Goal: Task Accomplishment & Management: Use online tool/utility

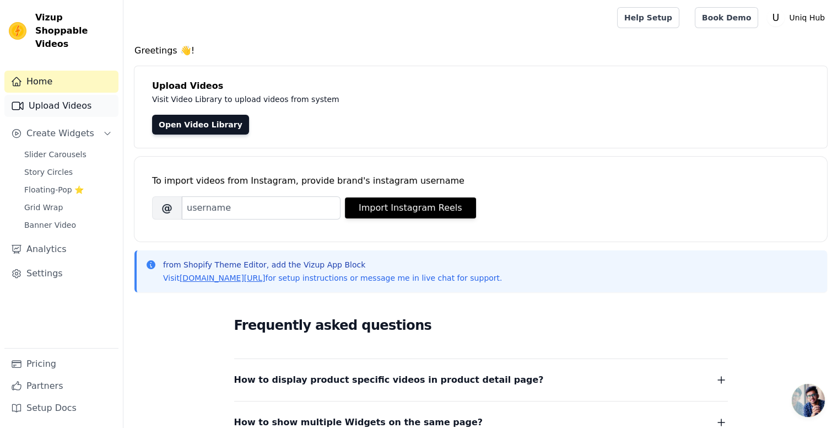
click at [55, 96] on link "Upload Videos" at bounding box center [61, 106] width 114 height 22
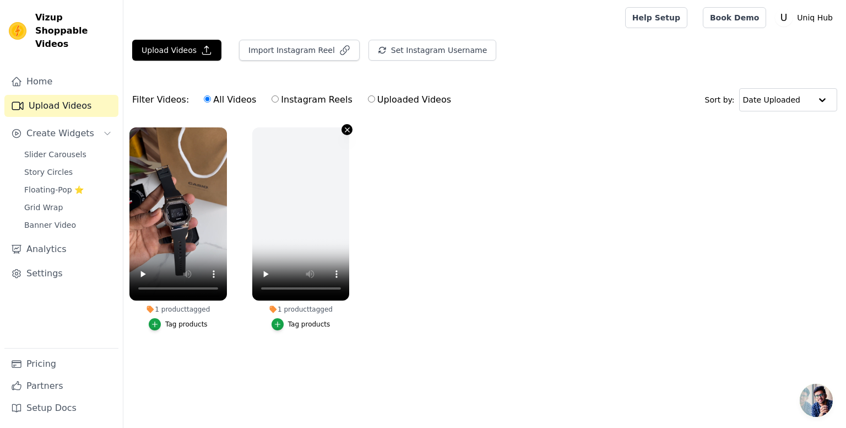
click at [345, 131] on icon "button" at bounding box center [347, 130] width 8 height 8
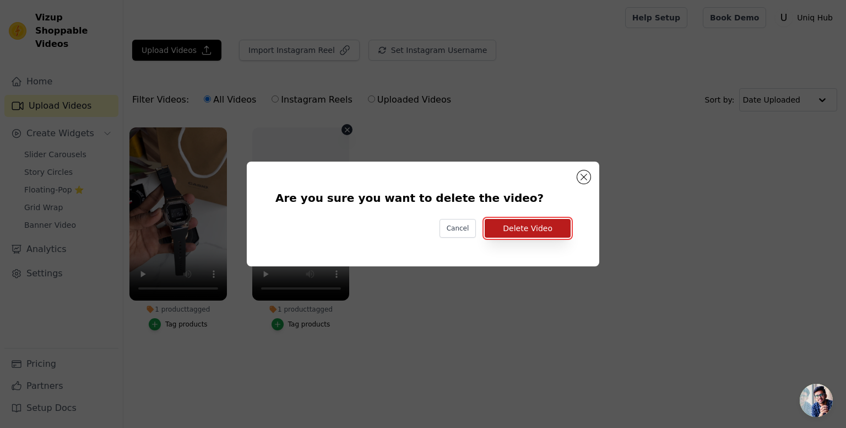
click at [531, 236] on button "Delete Video" at bounding box center [528, 228] width 86 height 19
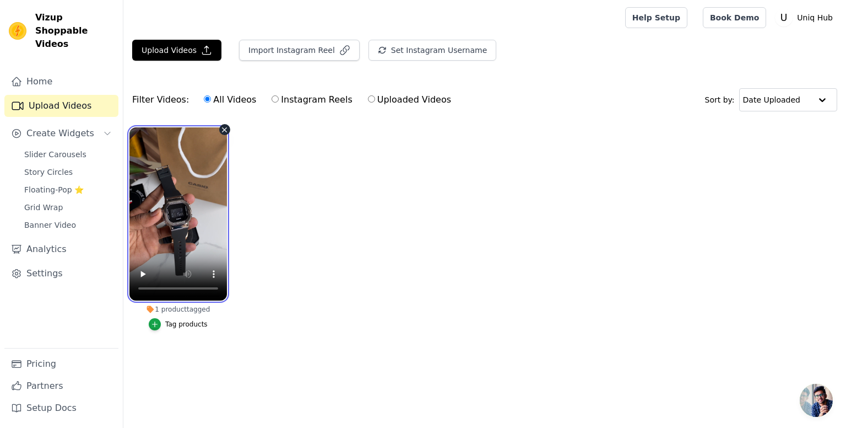
click at [214, 228] on video at bounding box center [178, 213] width 98 height 173
click at [378, 197] on ul "1 product tagged Tag products" at bounding box center [484, 239] width 723 height 237
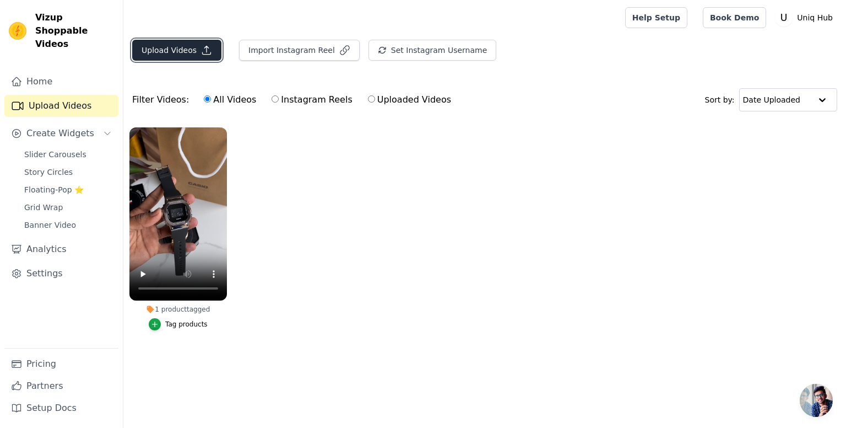
click at [160, 53] on button "Upload Videos" at bounding box center [176, 50] width 89 height 21
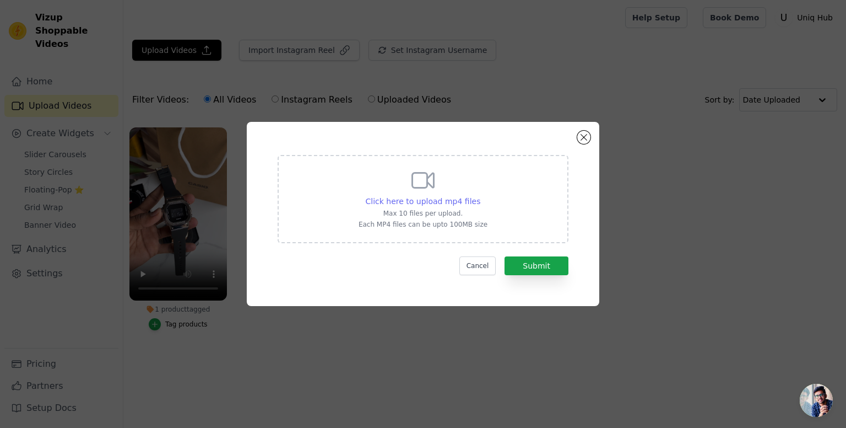
click at [412, 200] on span "Click here to upload mp4 files" at bounding box center [423, 201] width 115 height 9
click at [480, 196] on input "Click here to upload mp4 files Max 10 files per upload. Each MP4 files can be u…" at bounding box center [480, 195] width 1 height 1
type input "C:\fakepath\vlc-record-2025-09-28-12h35m41s-[PERSON_NAME] Rosegold Video.mp4-.m…"
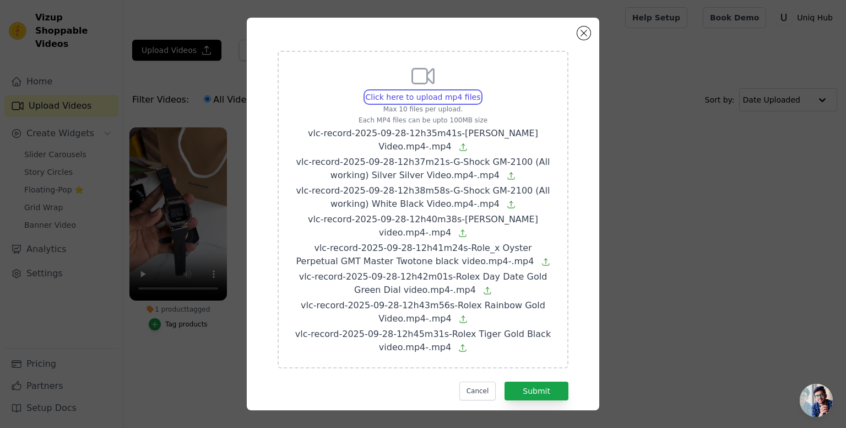
scroll to position [20, 0]
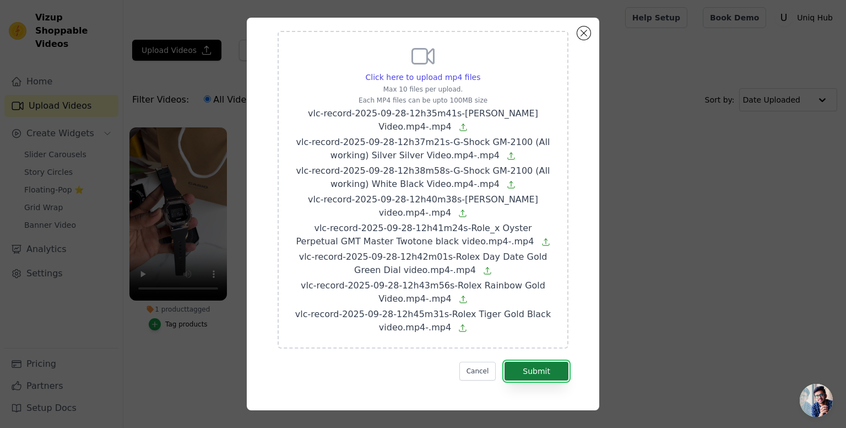
click at [523, 366] on button "Submit" at bounding box center [537, 370] width 64 height 19
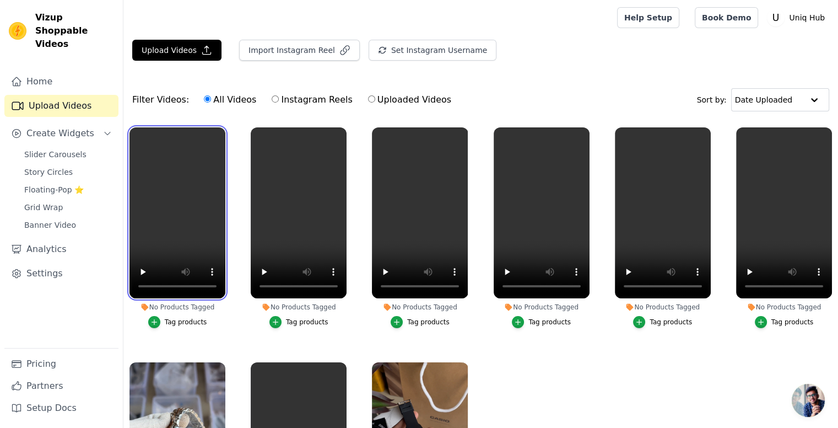
drag, startPoint x: 146, startPoint y: 214, endPoint x: 359, endPoint y: 222, distance: 213.3
click at [359, 222] on ul "No Products Tagged Tag products No Products Tagged Tag products No Products Tag…" at bounding box center [480, 317] width 715 height 392
click at [615, 358] on ul "No Products Tagged Tag products No Products Tagged Tag products No Products Tag…" at bounding box center [480, 317] width 715 height 392
click at [799, 86] on div "Filter Videos: All Videos Instagram Reels Uploaded Videos Sort by: Date Uploaded" at bounding box center [480, 99] width 715 height 43
click at [796, 91] on input "text" at bounding box center [769, 100] width 68 height 22
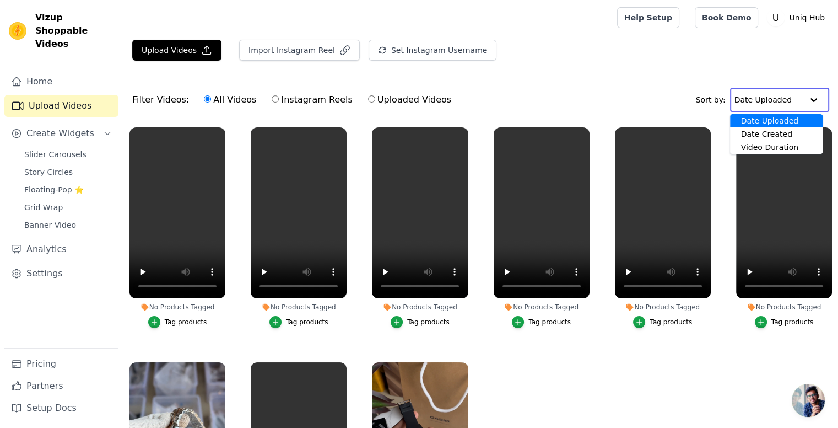
click at [681, 78] on div "Filter Videos: All Videos Instagram Reels Uploaded Videos Sort by: Date Uploade…" at bounding box center [480, 99] width 715 height 43
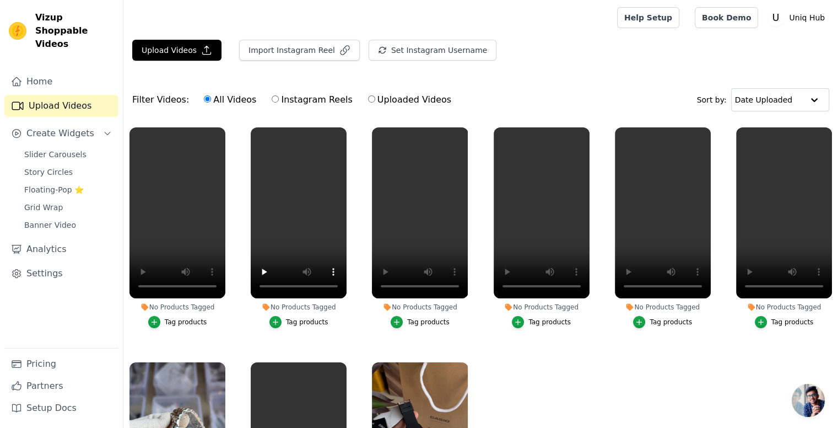
click at [174, 320] on div "Tag products" at bounding box center [186, 321] width 42 height 9
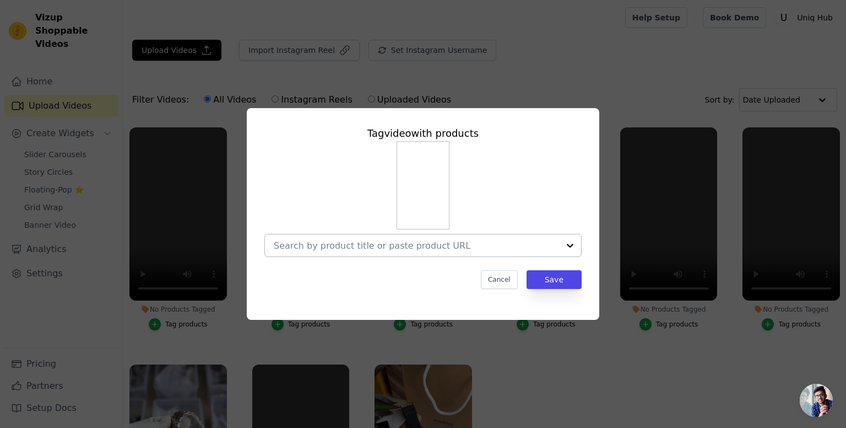
click at [389, 234] on div at bounding box center [416, 245] width 285 height 22
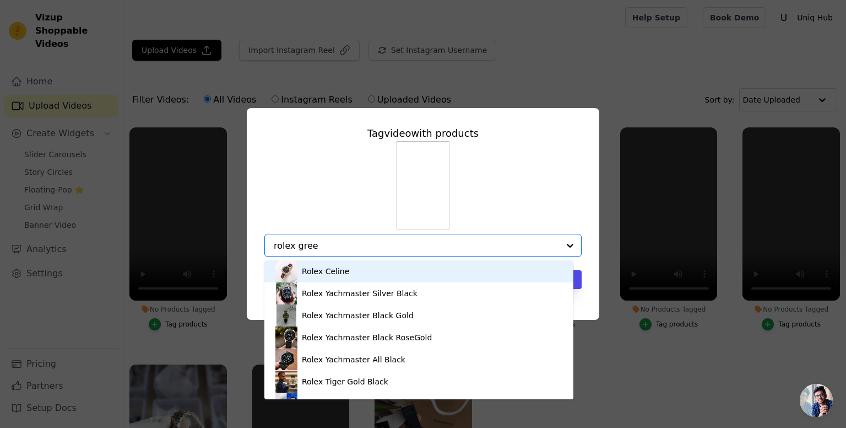
type input "rolex green"
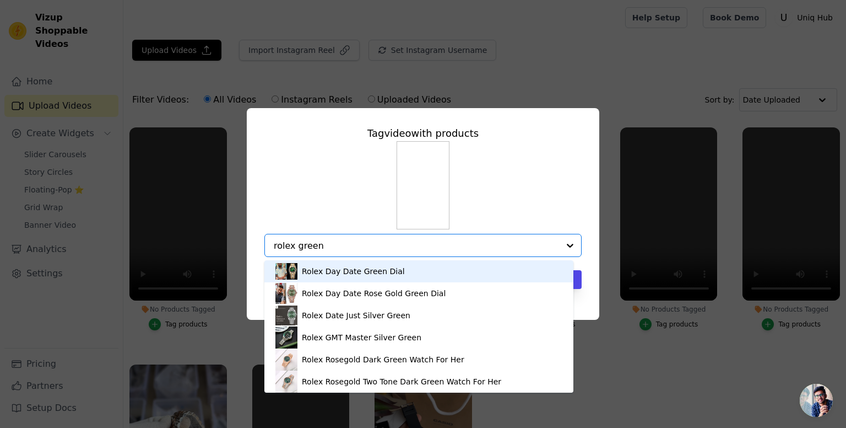
click at [353, 274] on div "Rolex Day Date Green Dial" at bounding box center [353, 271] width 103 height 11
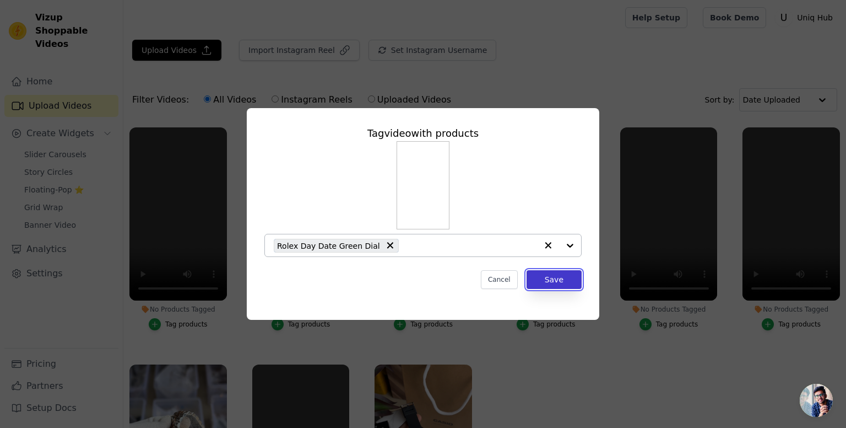
click at [548, 278] on button "Save" at bounding box center [554, 279] width 55 height 19
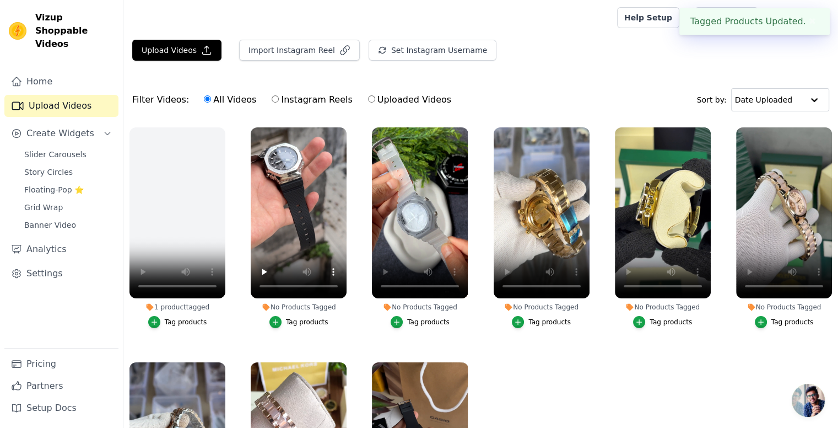
click at [301, 321] on div "Tag products" at bounding box center [307, 321] width 42 height 9
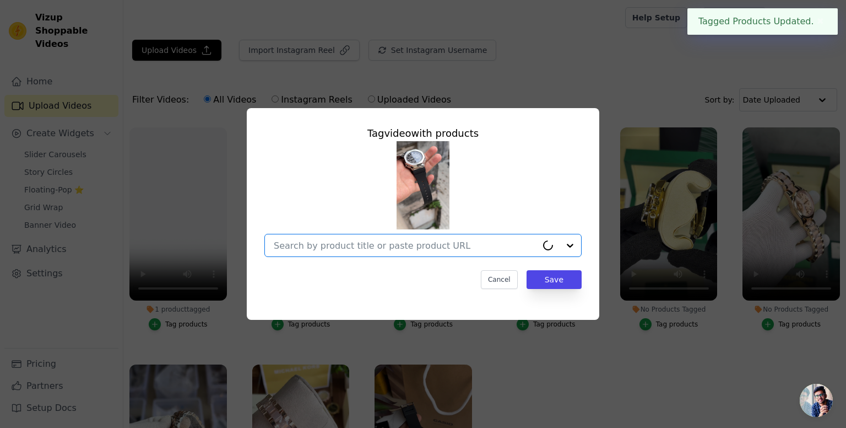
click at [354, 247] on input "No Products Tagged Tag video with products Option undefined, selected. Cancel S…" at bounding box center [405, 245] width 263 height 10
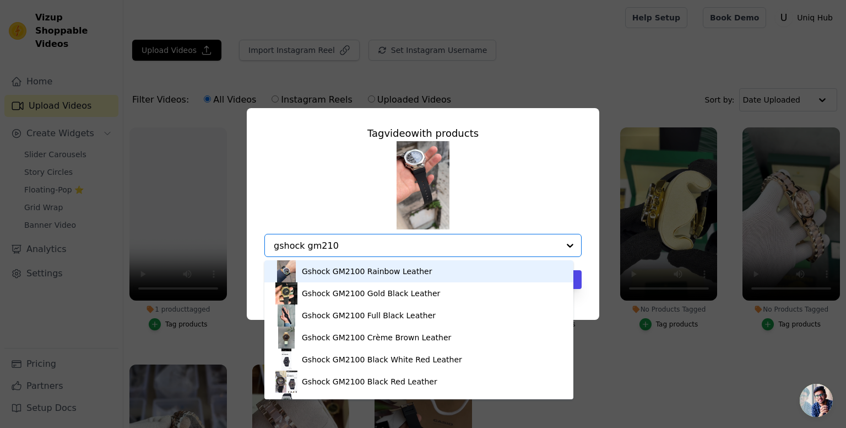
type input "gshock gm2100"
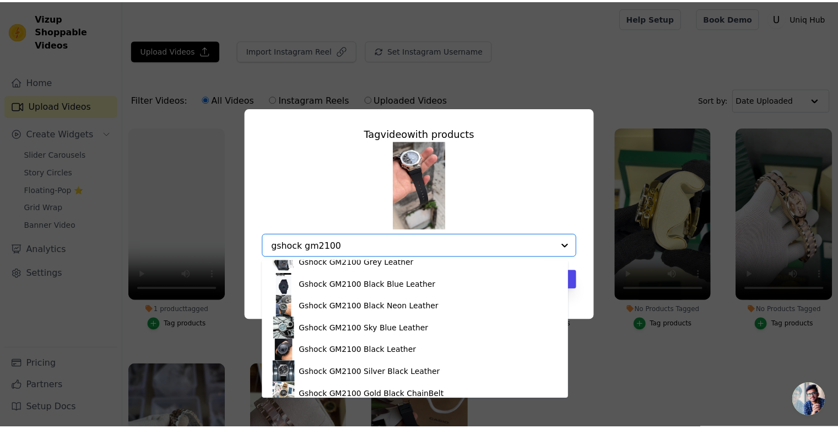
scroll to position [163, 0]
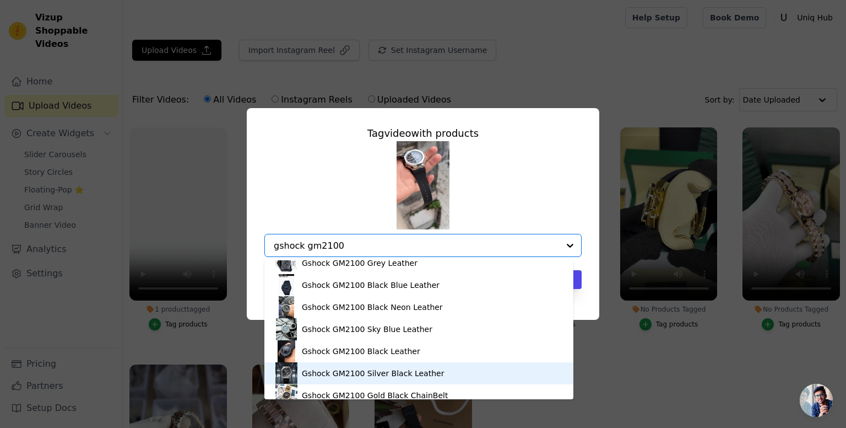
click at [359, 371] on div "Gshock GM2100 Silver Black Leather" at bounding box center [373, 372] width 142 height 11
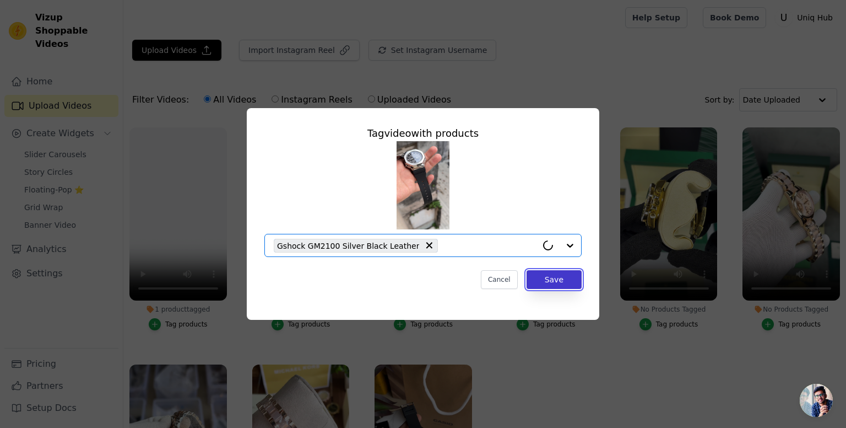
click at [559, 280] on button "Save" at bounding box center [554, 279] width 55 height 19
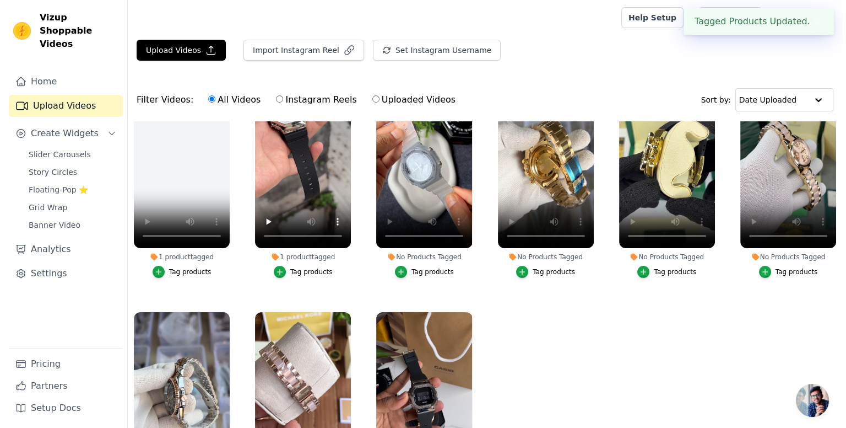
scroll to position [57, 0]
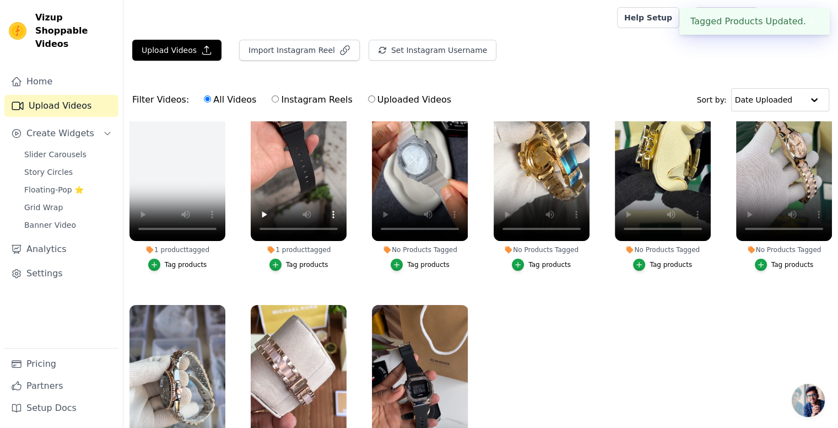
click at [412, 264] on div "Tag products" at bounding box center [428, 264] width 42 height 9
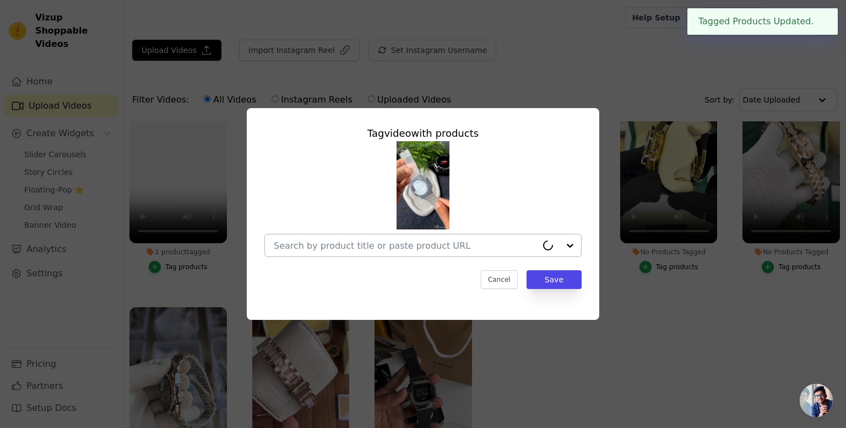
click at [382, 247] on input "No Products Tagged Tag video with products Cancel Save Tag products" at bounding box center [405, 245] width 263 height 10
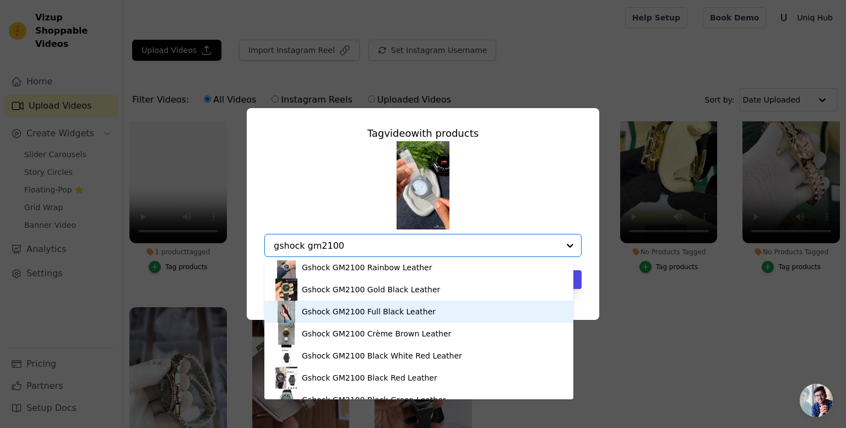
scroll to position [0, 0]
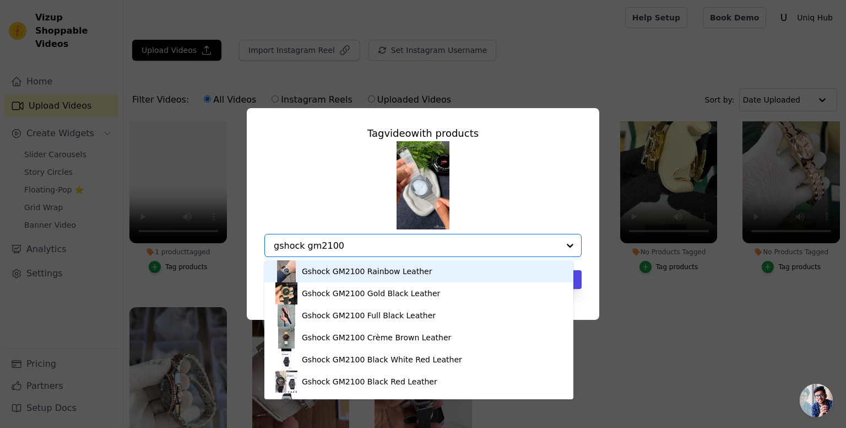
type input "gshock"
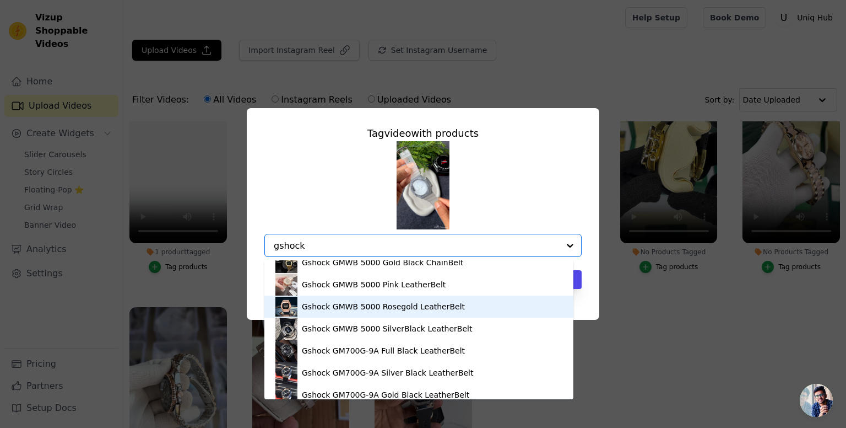
scroll to position [566, 0]
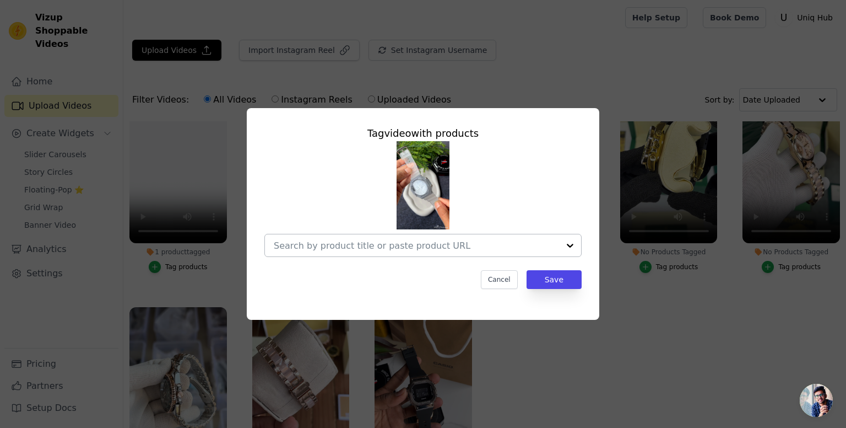
click at [353, 223] on div at bounding box center [422, 199] width 317 height 116
click at [348, 240] on input "No Products Tagged Tag video with products Option undefined, selected. Select i…" at bounding box center [416, 245] width 285 height 10
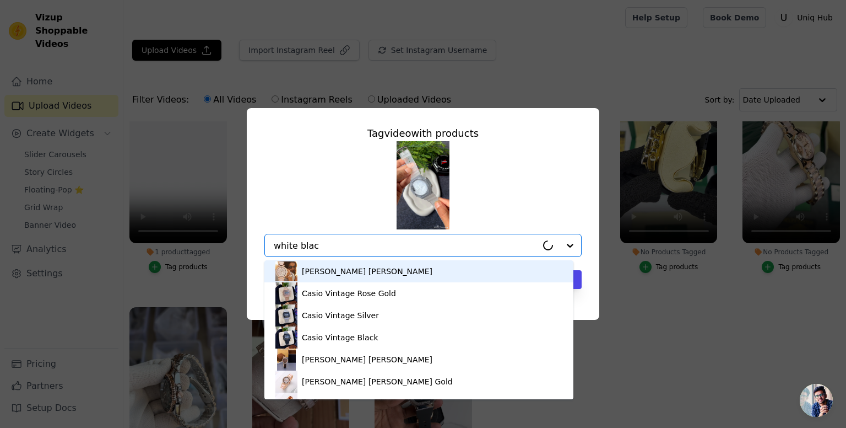
type input "white black"
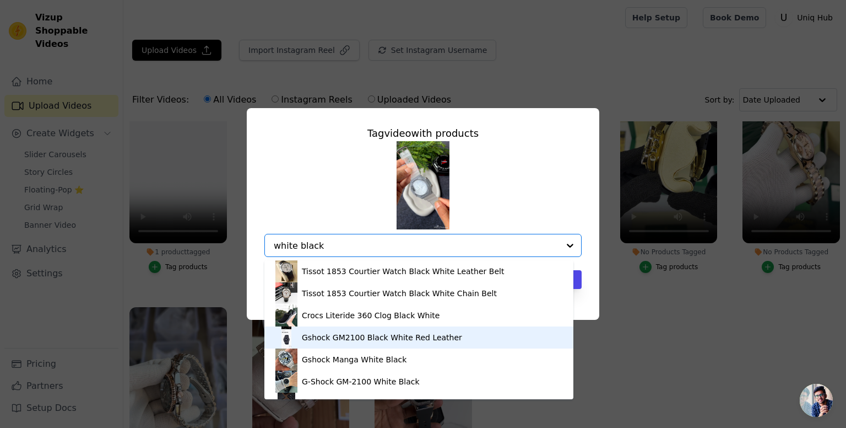
scroll to position [15, 0]
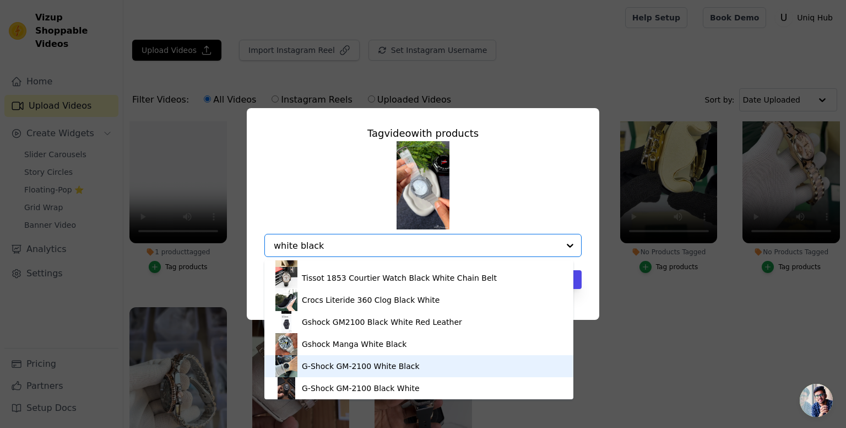
click at [364, 366] on div "G-Shock GM-2100 White Black" at bounding box center [361, 365] width 118 height 11
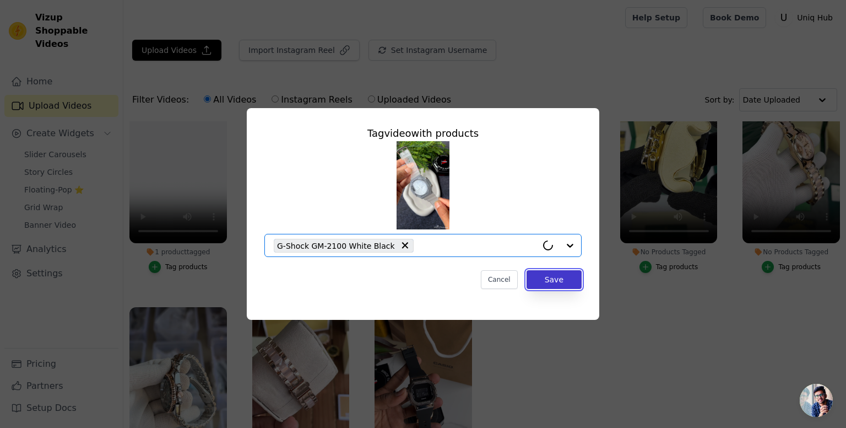
click at [545, 280] on button "Save" at bounding box center [554, 279] width 55 height 19
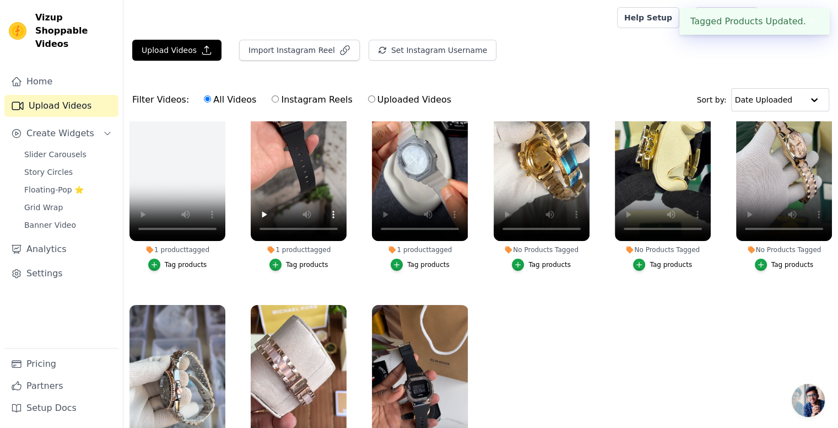
click at [528, 260] on div "Tag products" at bounding box center [549, 264] width 42 height 9
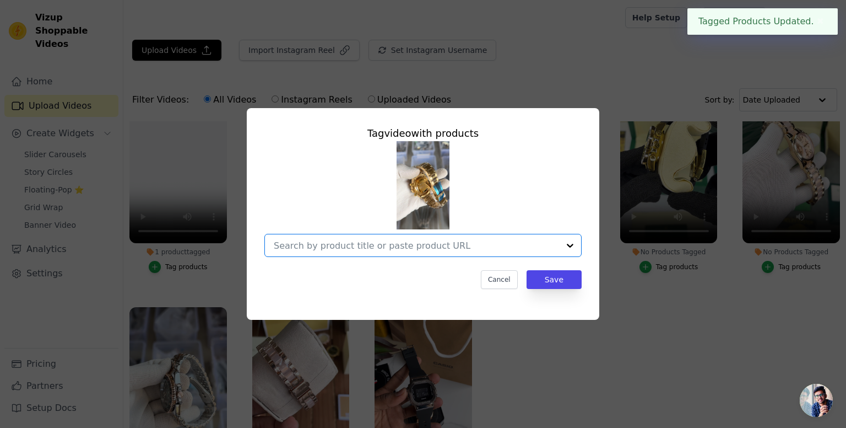
click at [429, 250] on input "No Products Tagged Tag video with products Option undefined, selected. Select i…" at bounding box center [416, 245] width 285 height 10
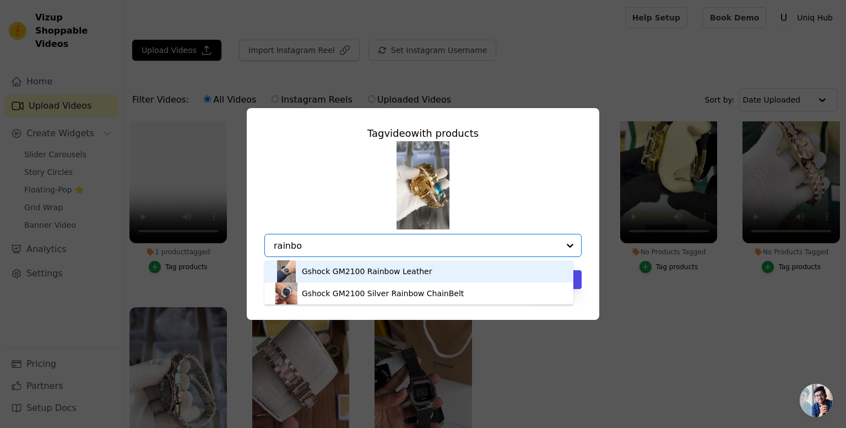
type input "rainbow"
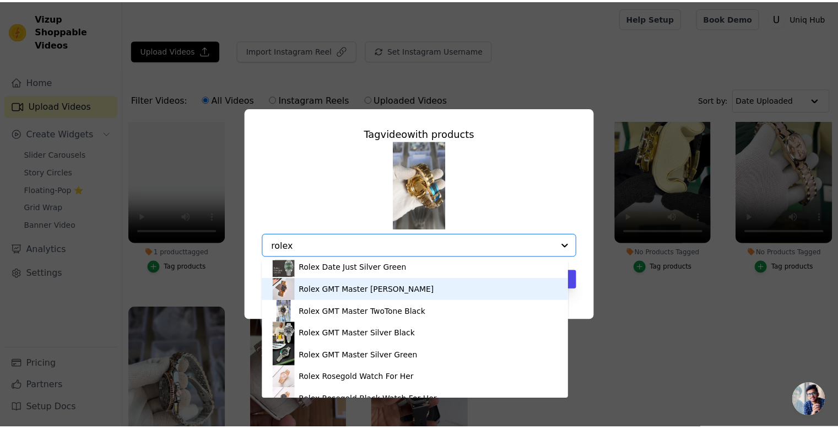
scroll to position [0, 0]
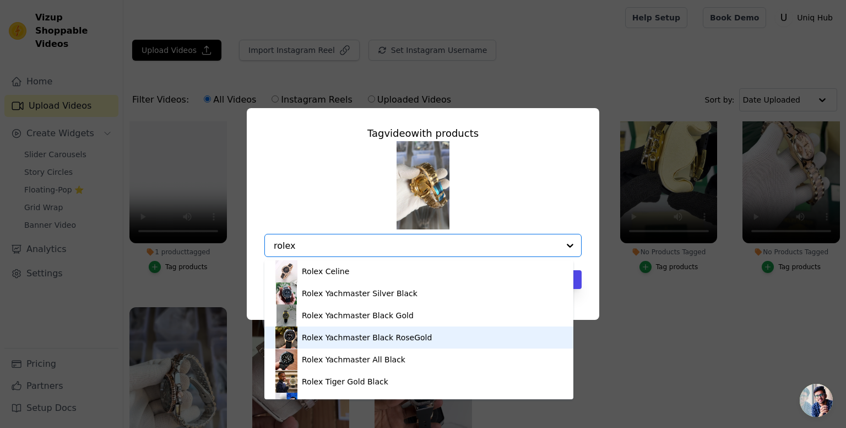
type input "rolex"
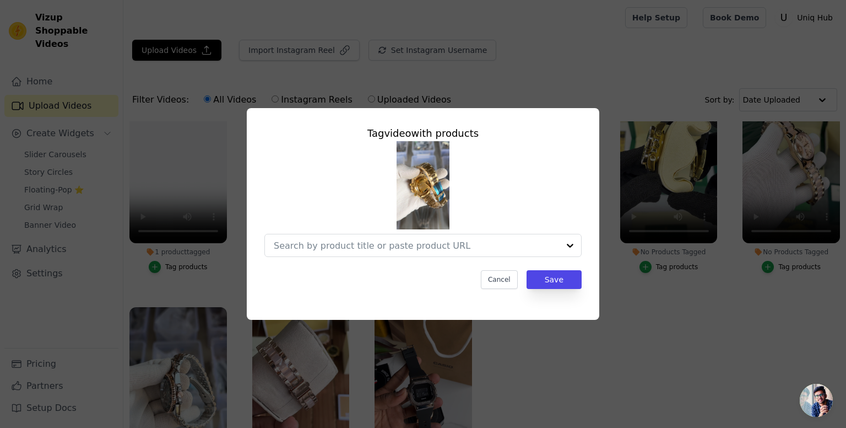
click at [624, 356] on div "Tag video with products Cancel Save" at bounding box center [423, 214] width 846 height 428
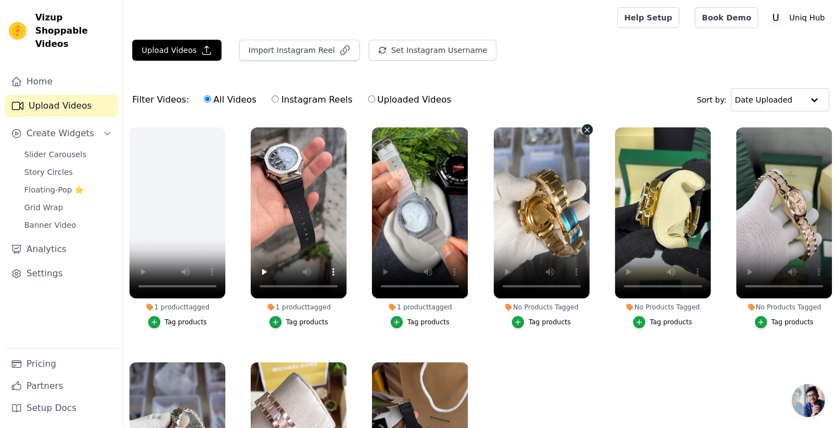
click at [583, 129] on icon "button" at bounding box center [587, 130] width 8 height 8
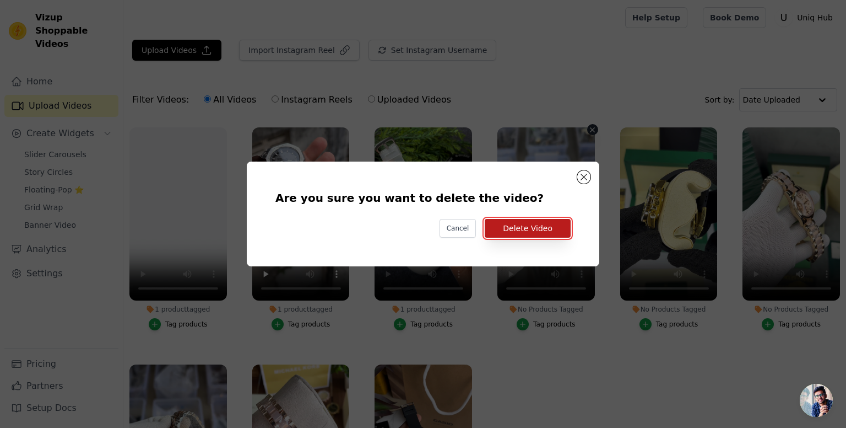
click at [533, 232] on button "Delete Video" at bounding box center [528, 228] width 86 height 19
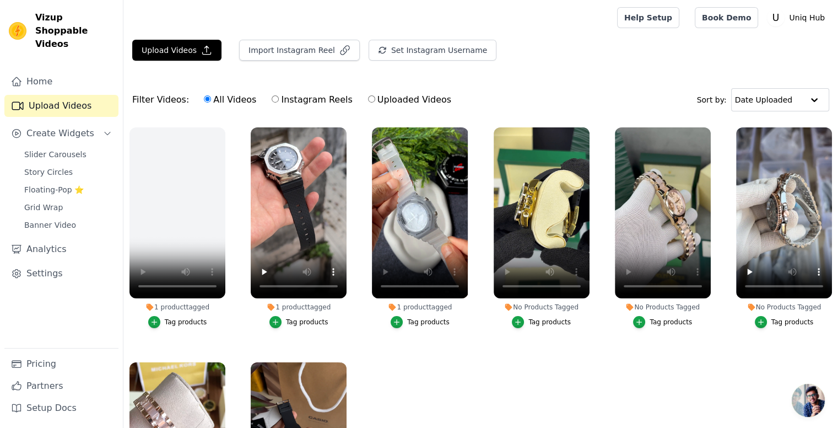
click at [533, 321] on div "Tag products" at bounding box center [549, 321] width 42 height 9
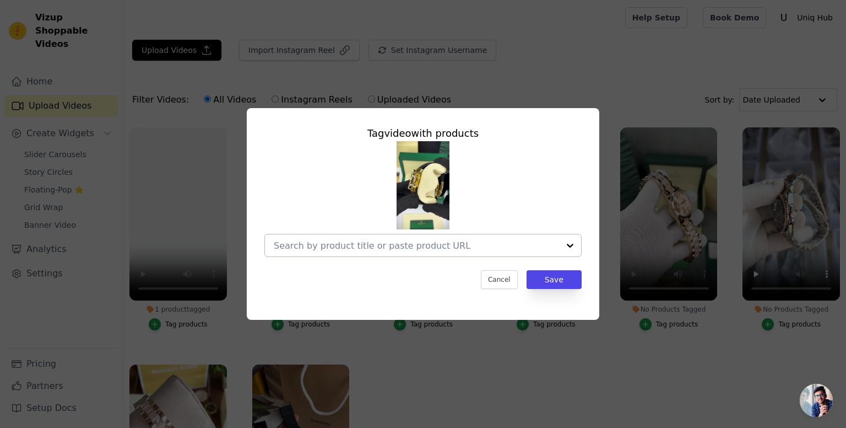
click at [344, 251] on input "No Products Tagged Tag video with products Cancel Save Tag products" at bounding box center [416, 245] width 285 height 10
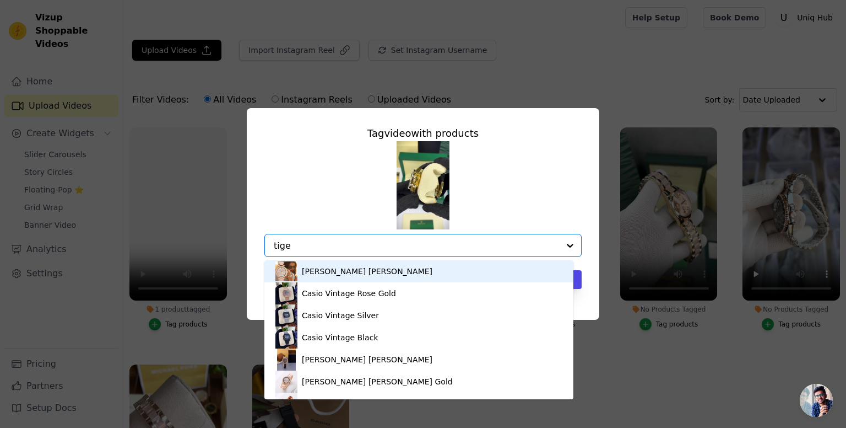
type input "tiger"
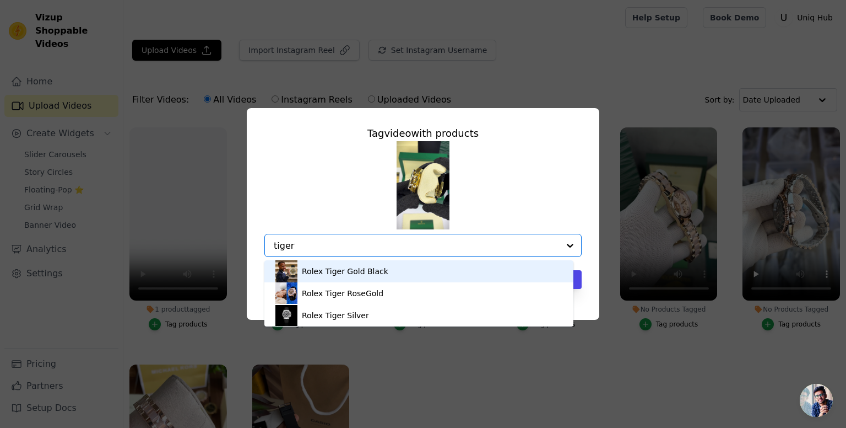
click at [345, 272] on div "Rolex Tiger Gold Black" at bounding box center [345, 271] width 86 height 11
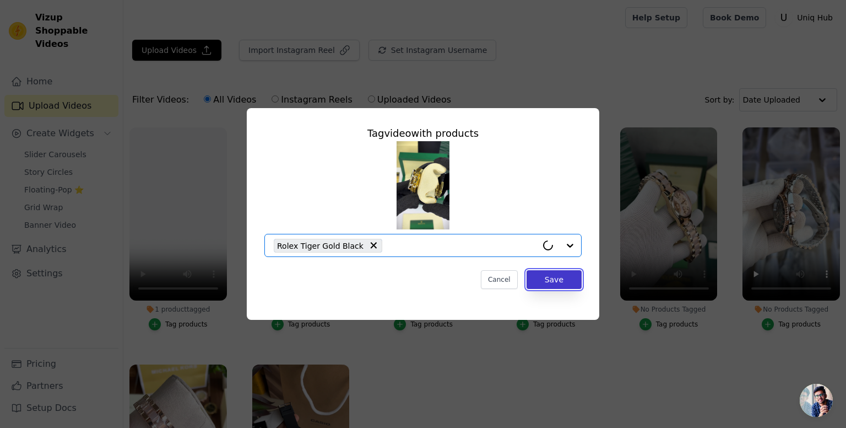
click at [560, 280] on button "Save" at bounding box center [554, 279] width 55 height 19
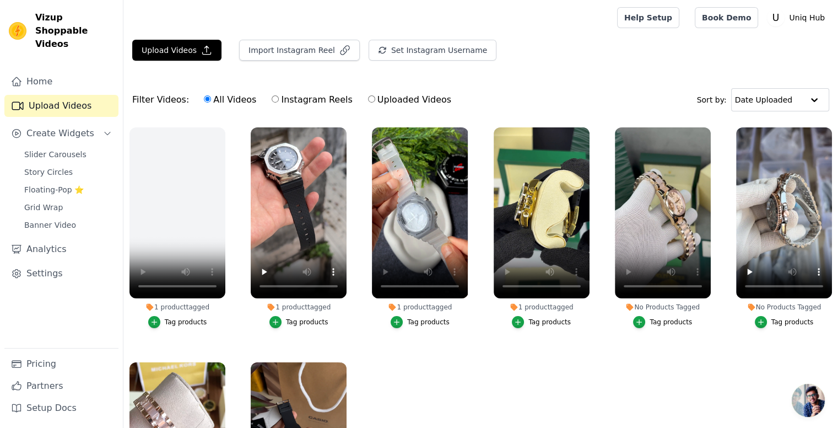
click at [654, 318] on div "Tag products" at bounding box center [671, 321] width 42 height 9
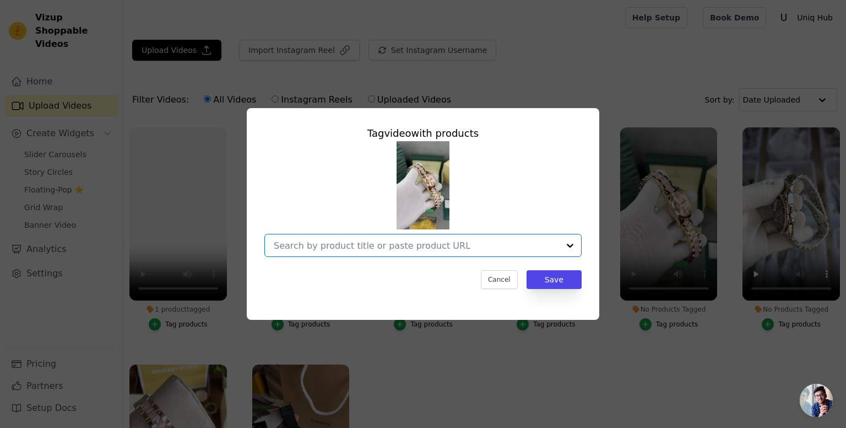
click at [333, 246] on input "No Products Tagged Tag video with products Option undefined, selected. Select i…" at bounding box center [416, 245] width 285 height 10
type input "bradshaw"
type input ","
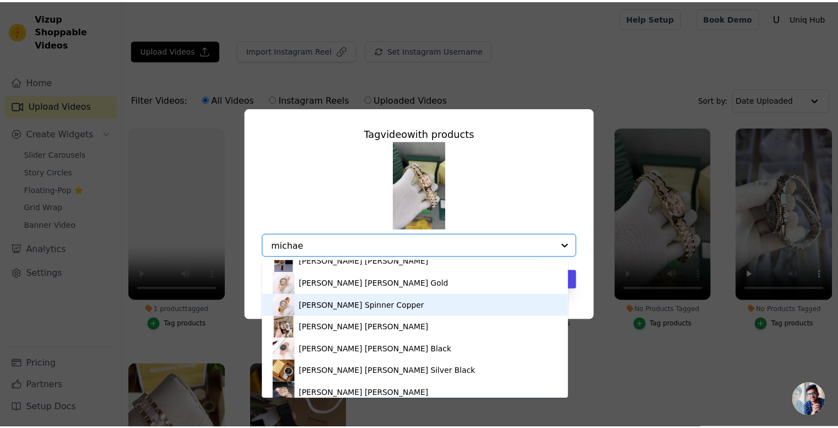
scroll to position [59, 0]
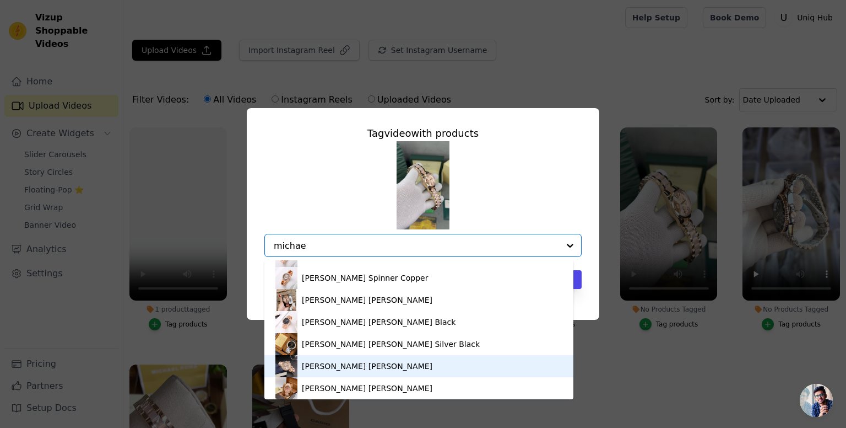
type input "michae"
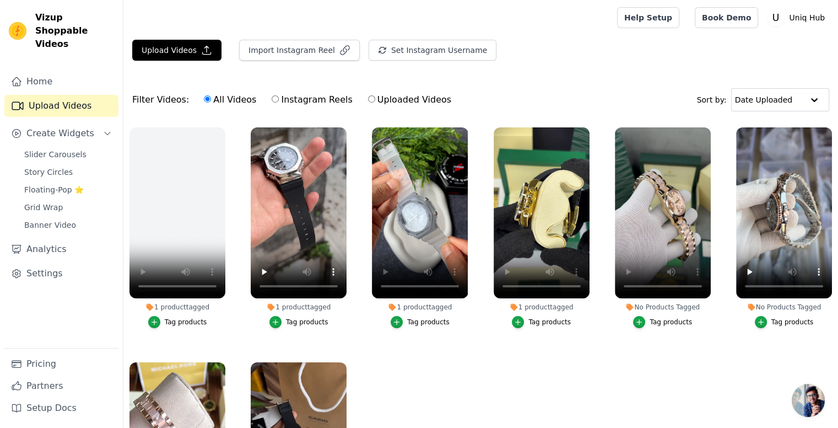
drag, startPoint x: 663, startPoint y: 372, endPoint x: 646, endPoint y: 100, distance: 272.7
click at [646, 100] on div "Filter Videos: All Videos Instagram Reels Uploaded Videos Sort by: Date Uploaded" at bounding box center [480, 99] width 715 height 43
click at [706, 131] on icon "button" at bounding box center [708, 129] width 4 height 4
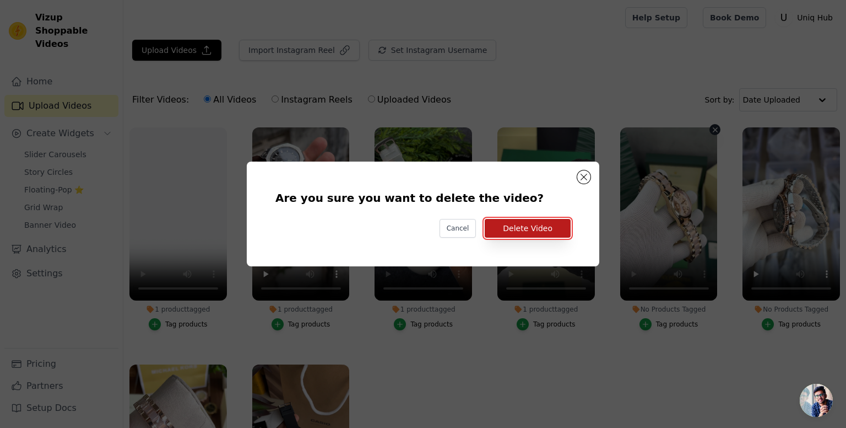
click at [513, 232] on button "Delete Video" at bounding box center [528, 228] width 86 height 19
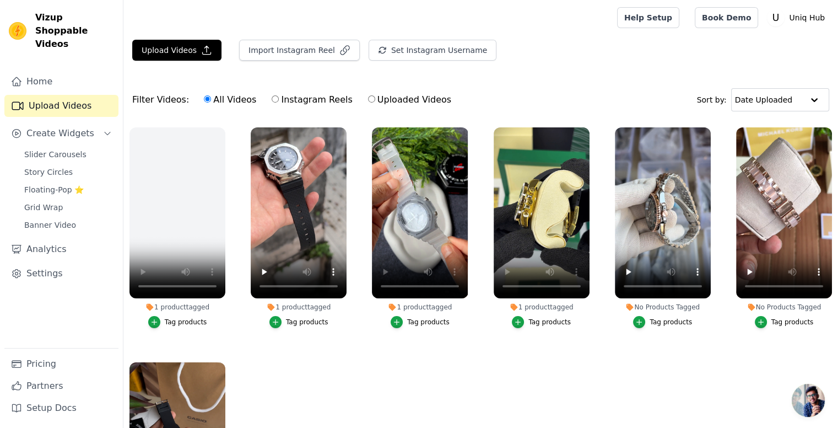
click at [652, 319] on div "Tag products" at bounding box center [671, 321] width 42 height 9
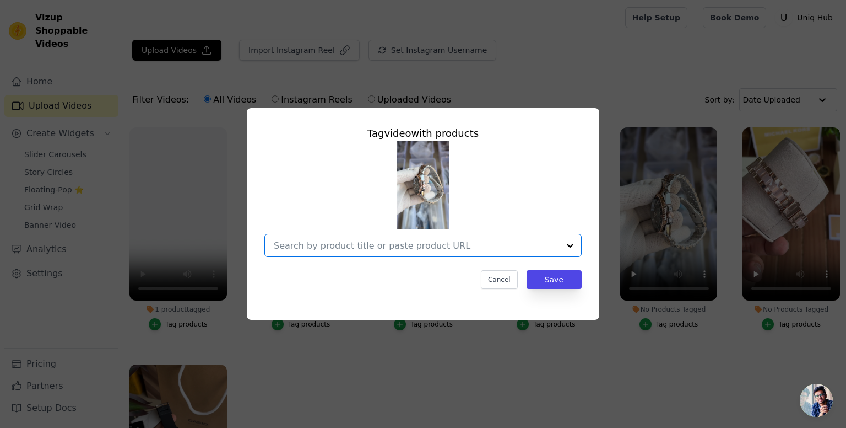
click at [320, 242] on input "No Products Tagged Tag video with products Option undefined, selected. Select i…" at bounding box center [416, 245] width 285 height 10
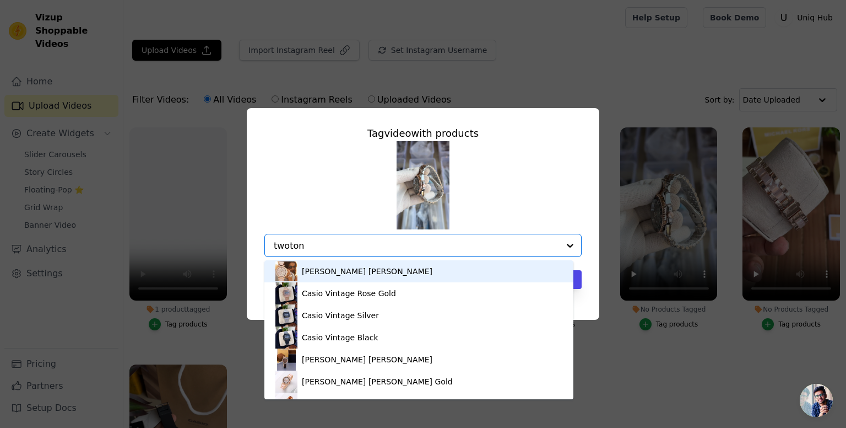
type input "twotone"
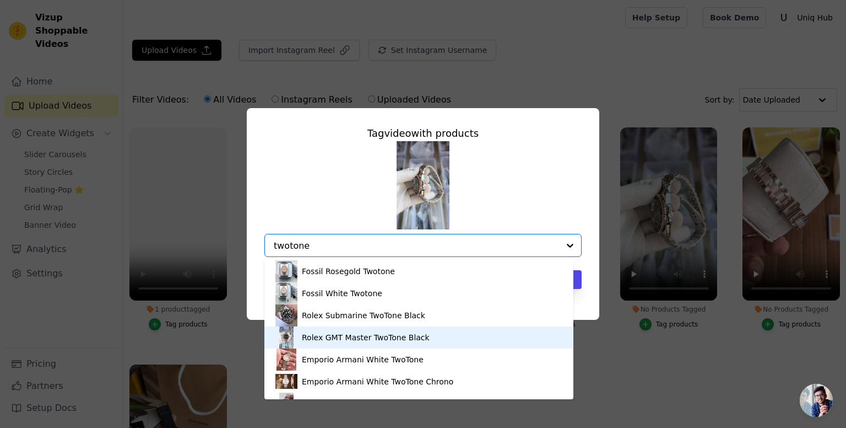
click at [317, 329] on div "Rolex GMT Master TwoTone Black" at bounding box center [418, 337] width 287 height 22
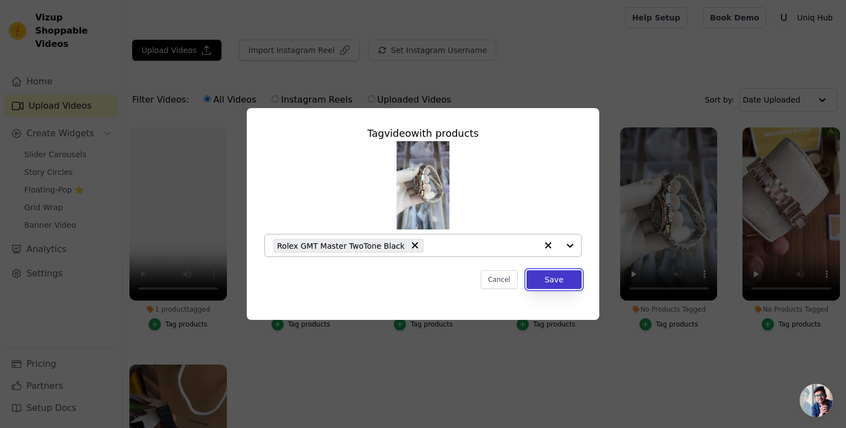
click at [572, 273] on button "Save" at bounding box center [554, 279] width 55 height 19
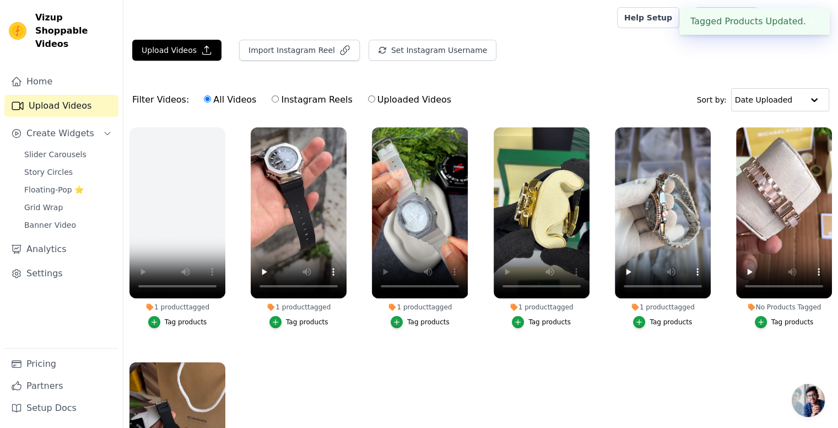
click at [780, 317] on div "Tag products" at bounding box center [792, 321] width 42 height 9
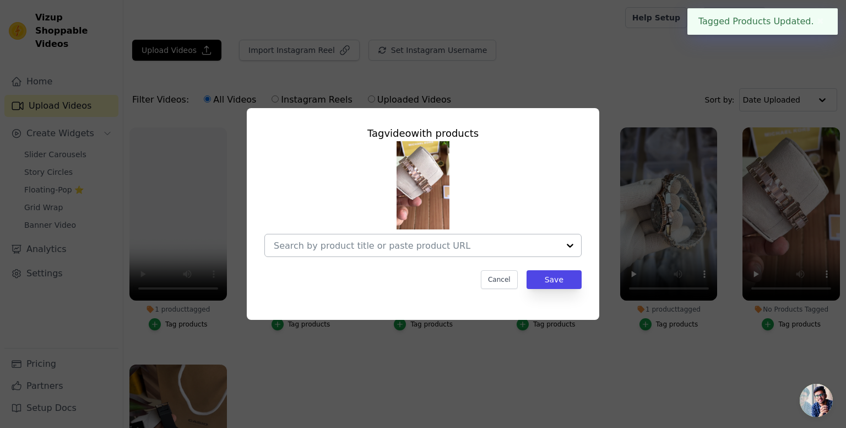
click at [415, 252] on div at bounding box center [416, 245] width 285 height 22
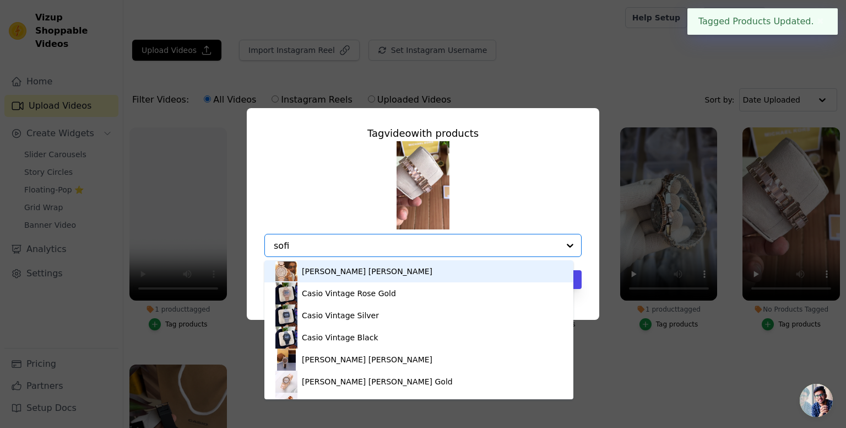
type input "sofie"
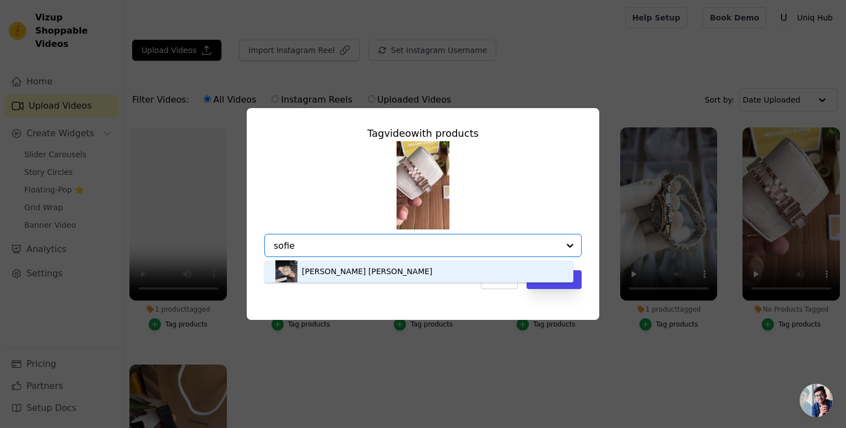
click at [390, 269] on div "Michael Kors Sofie Rosegold" at bounding box center [367, 271] width 131 height 11
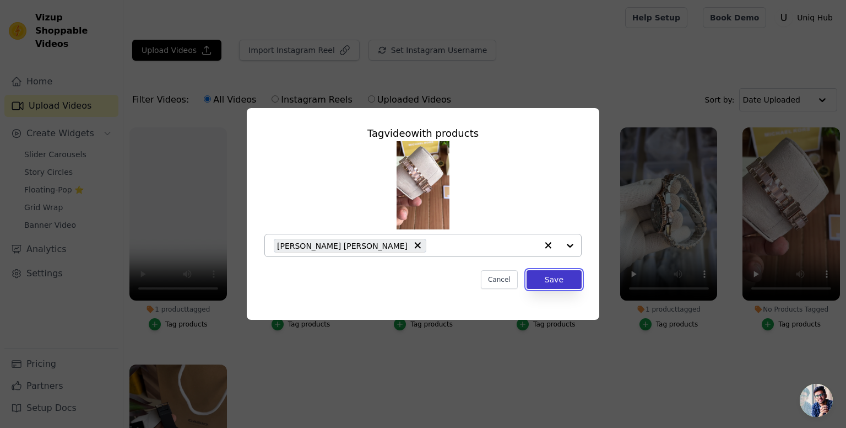
click at [555, 278] on button "Save" at bounding box center [554, 279] width 55 height 19
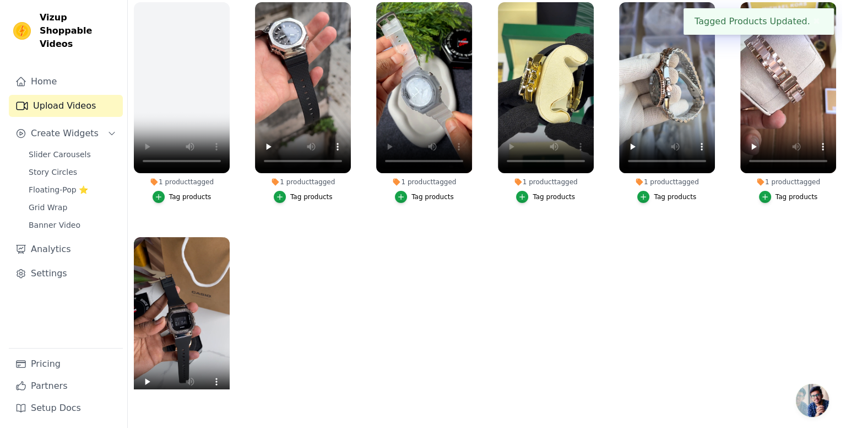
scroll to position [0, 0]
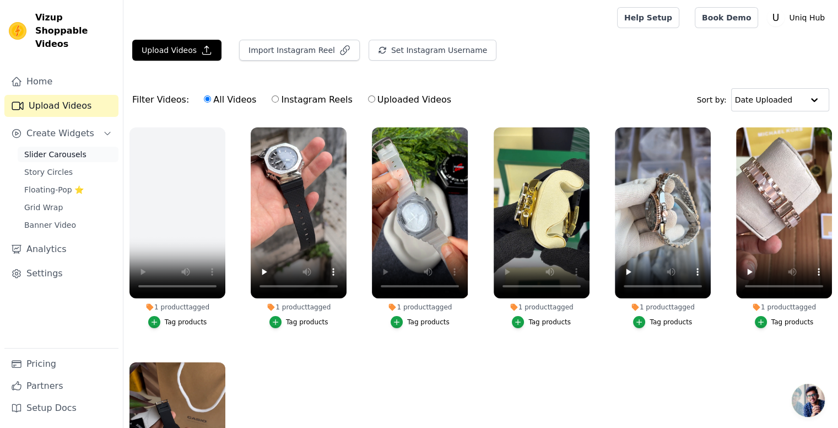
click at [77, 149] on span "Slider Carousels" at bounding box center [55, 154] width 62 height 11
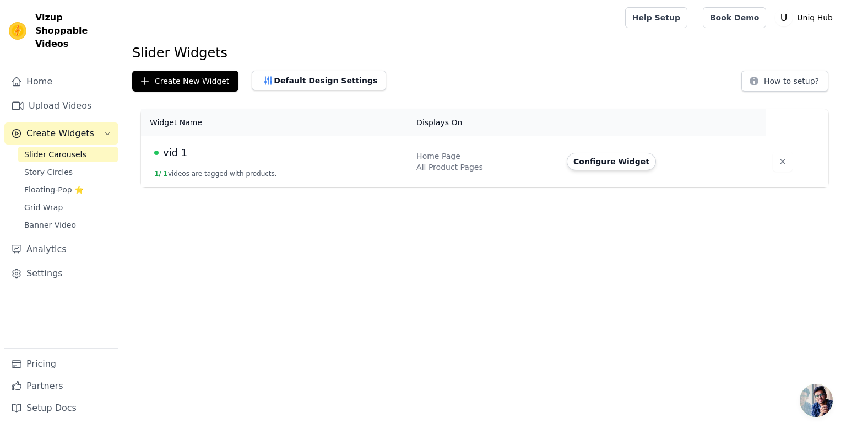
click at [246, 147] on div "vid 1" at bounding box center [278, 152] width 249 height 15
click at [593, 168] on button "Configure Widget" at bounding box center [611, 162] width 89 height 18
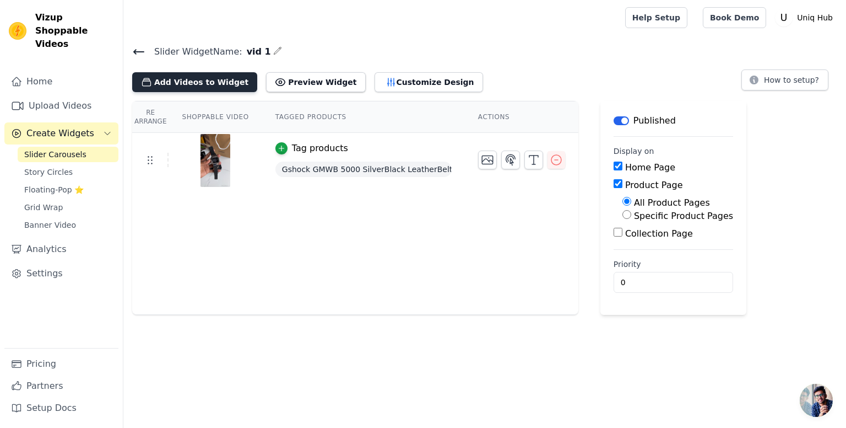
click at [174, 80] on button "Add Videos to Widget" at bounding box center [194, 82] width 125 height 20
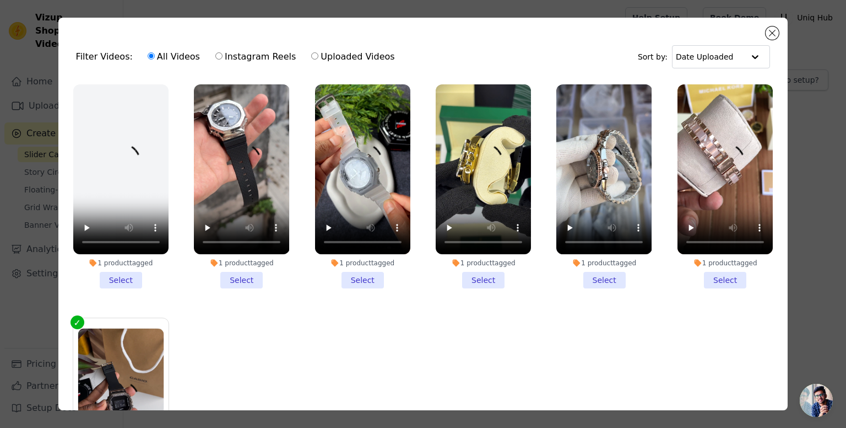
click at [713, 278] on li "1 product tagged Select" at bounding box center [725, 186] width 95 height 204
click at [0, 0] on input "1 product tagged Select" at bounding box center [0, 0] width 0 height 0
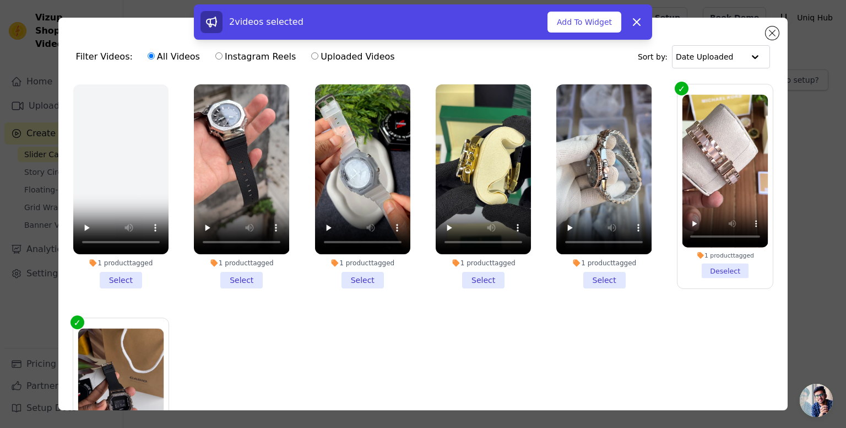
click at [244, 272] on li "1 product tagged Select" at bounding box center [241, 186] width 95 height 204
click at [0, 0] on input "1 product tagged Select" at bounding box center [0, 0] width 0 height 0
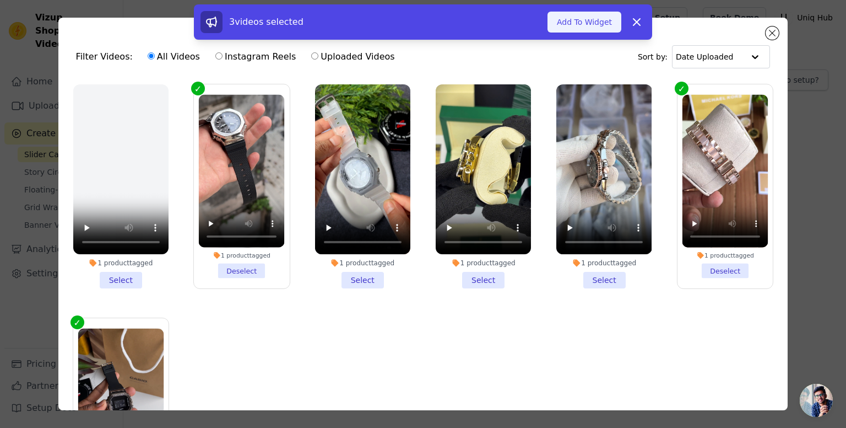
click at [589, 23] on button "Add To Widget" at bounding box center [585, 22] width 74 height 21
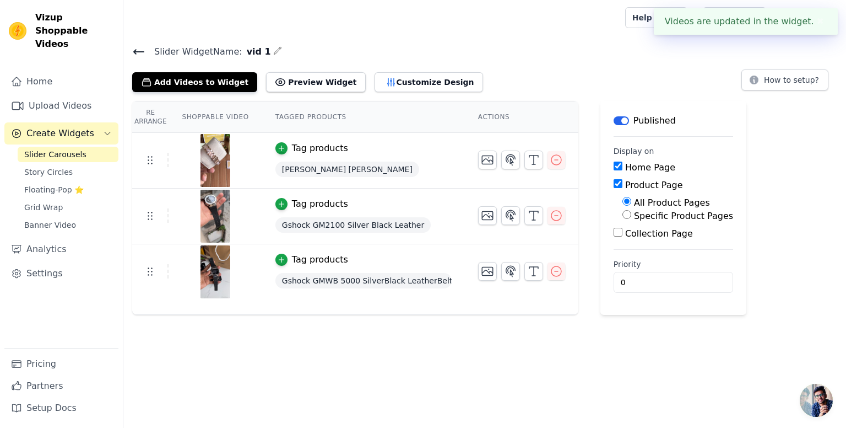
click at [586, 68] on div "Add Videos to Widget Preview Widget Customize Design How to setup?" at bounding box center [484, 80] width 705 height 24
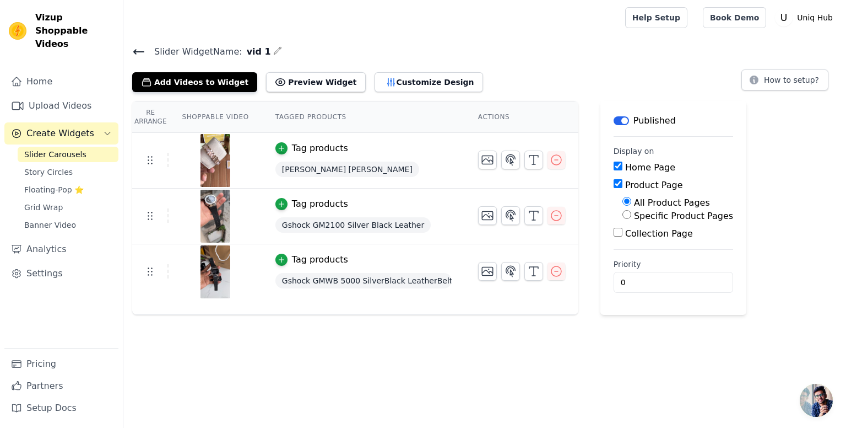
click at [541, 328] on html "Vizup Shoppable Videos Home Upload Videos Create Widgets Slider Carousels Story…" at bounding box center [423, 164] width 846 height 328
click at [777, 86] on button "How to setup?" at bounding box center [785, 79] width 87 height 21
click at [781, 77] on button "How to setup?" at bounding box center [785, 79] width 87 height 21
click at [401, 82] on button "Customize Design" at bounding box center [429, 82] width 109 height 20
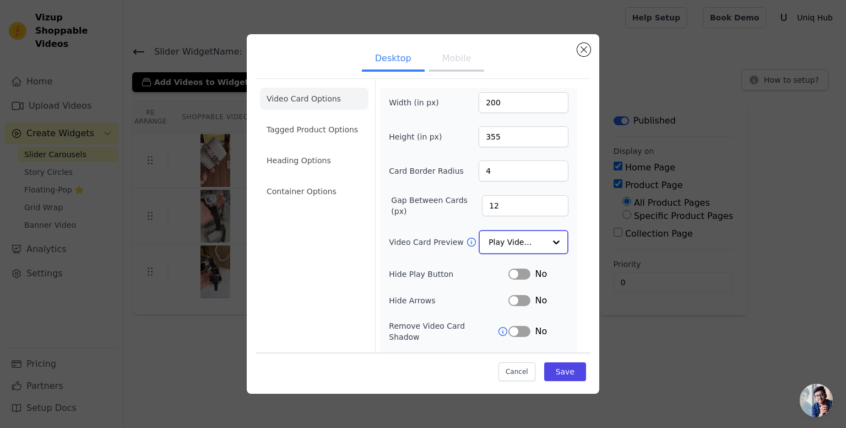
click at [511, 232] on input "Video Card Preview" at bounding box center [517, 242] width 57 height 22
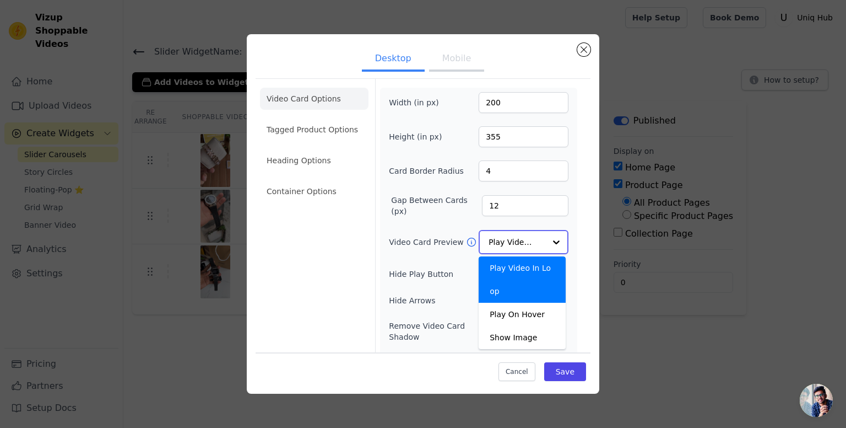
click at [511, 233] on input "Video Card Preview" at bounding box center [517, 242] width 57 height 22
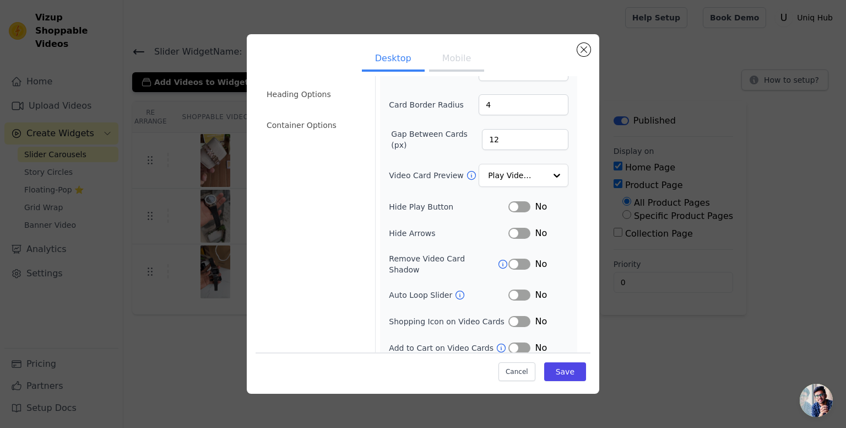
scroll to position [66, 0]
click at [497, 259] on icon at bounding box center [502, 263] width 11 height 11
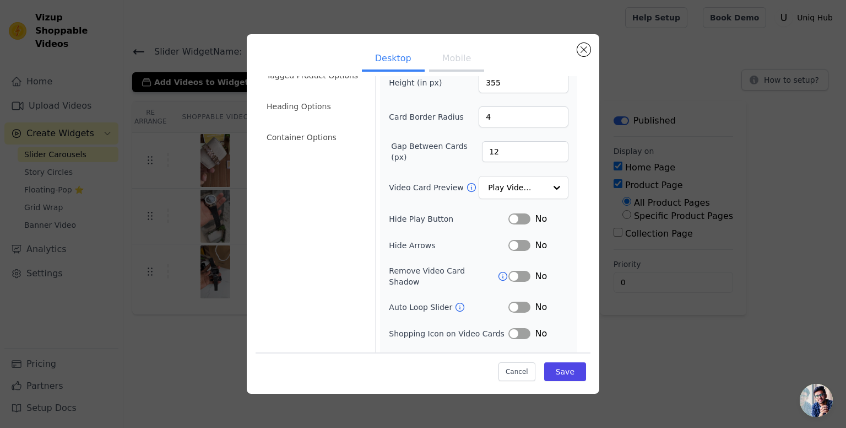
scroll to position [0, 0]
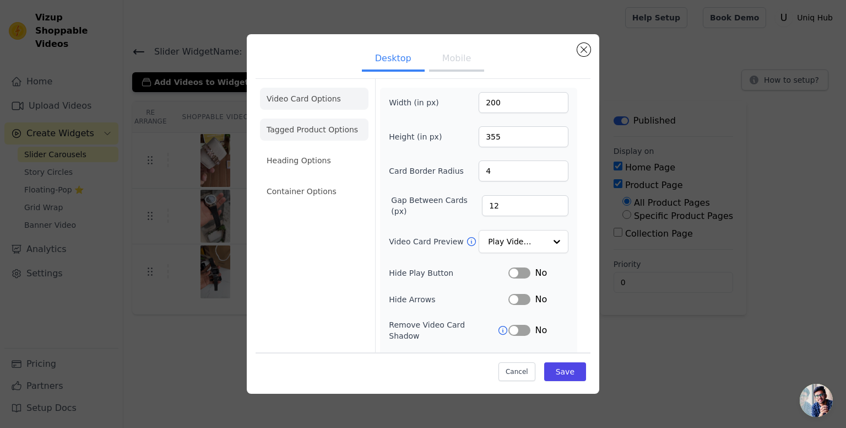
click at [307, 128] on li "Tagged Product Options" at bounding box center [314, 129] width 109 height 22
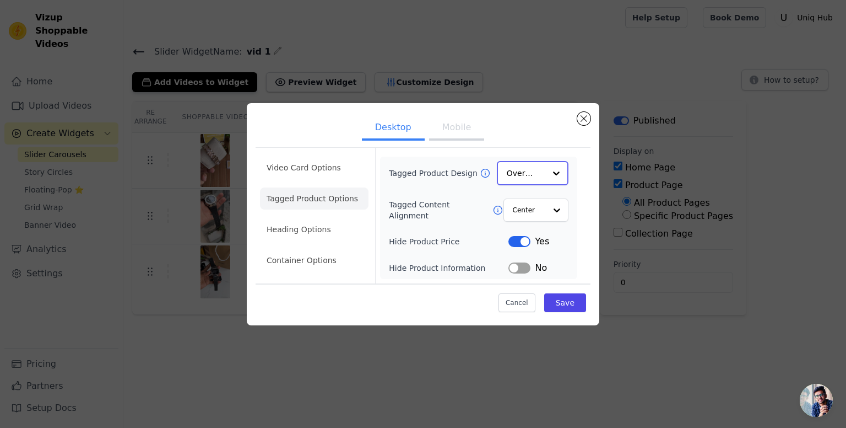
click at [539, 164] on input "Tagged Product Design" at bounding box center [526, 173] width 39 height 22
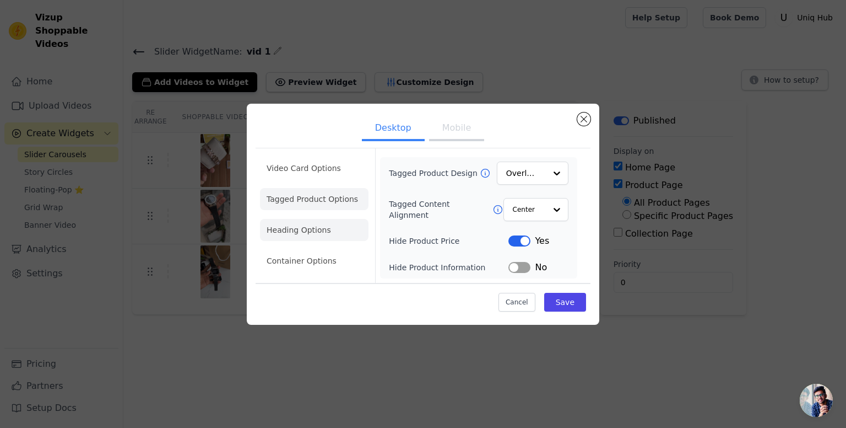
click at [317, 223] on li "Heading Options" at bounding box center [314, 230] width 109 height 22
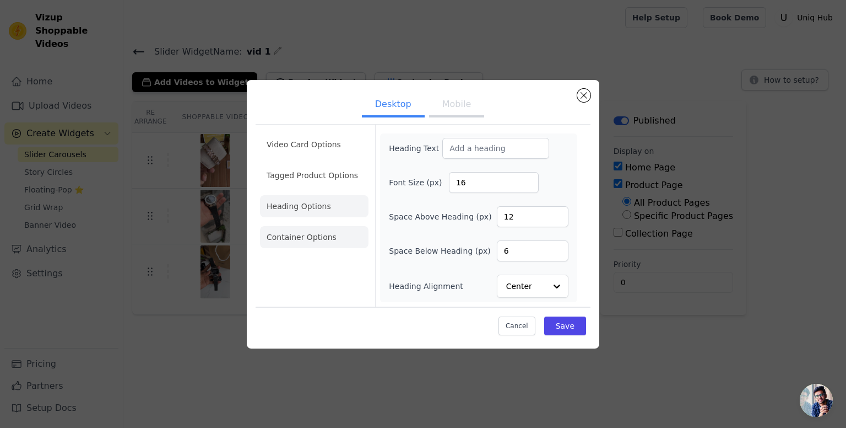
click at [315, 235] on li "Container Options" at bounding box center [314, 237] width 109 height 22
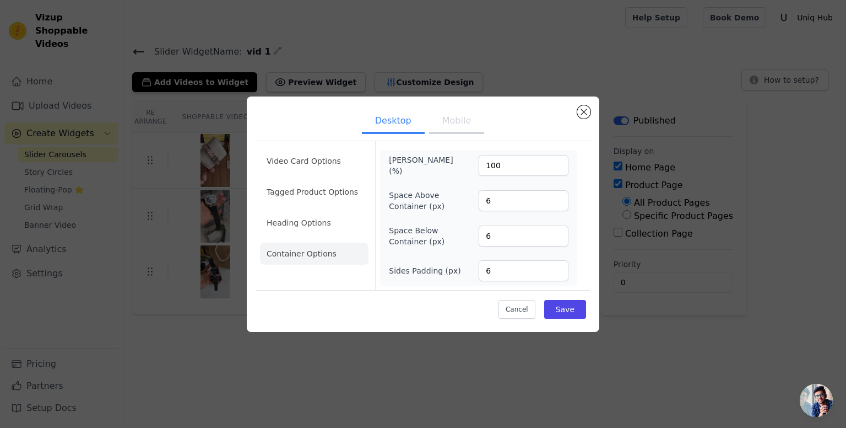
click at [444, 116] on button "Mobile" at bounding box center [456, 122] width 55 height 24
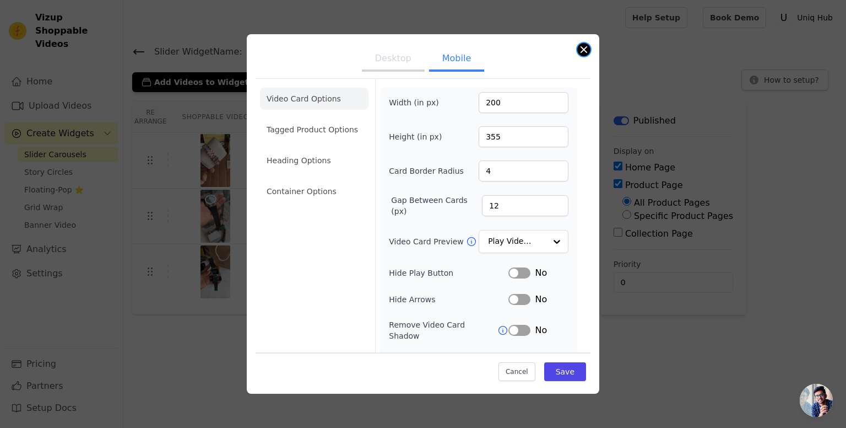
click at [579, 47] on button "Close modal" at bounding box center [583, 49] width 13 height 13
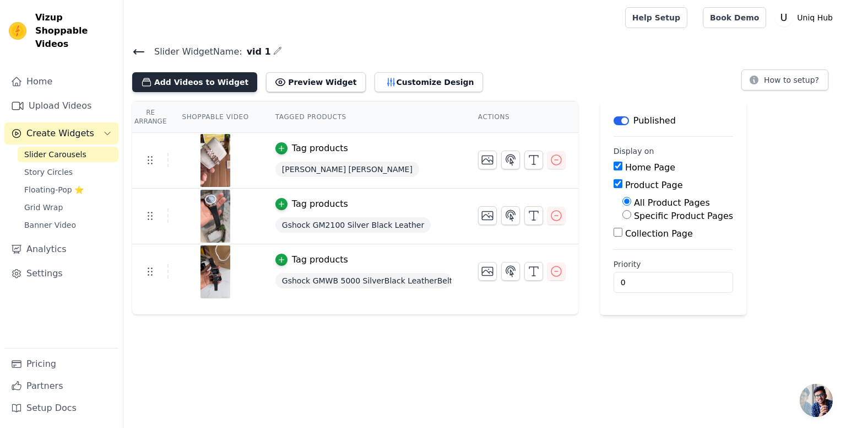
click at [213, 83] on button "Add Videos to Widget" at bounding box center [194, 82] width 125 height 20
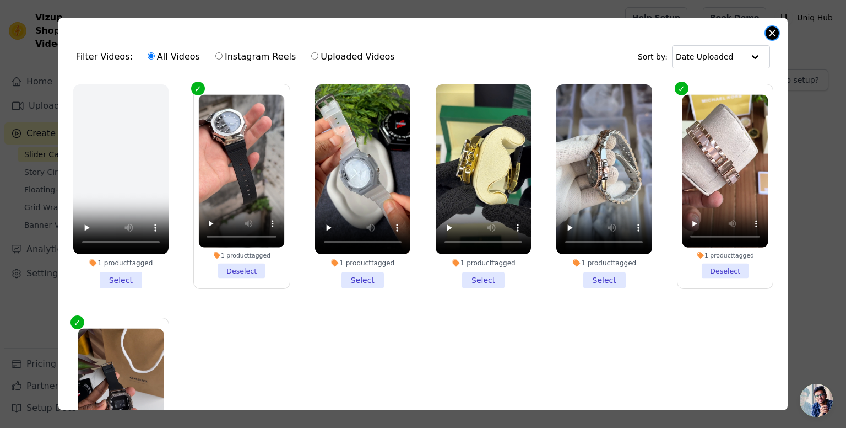
click at [773, 32] on button "Close modal" at bounding box center [772, 32] width 13 height 13
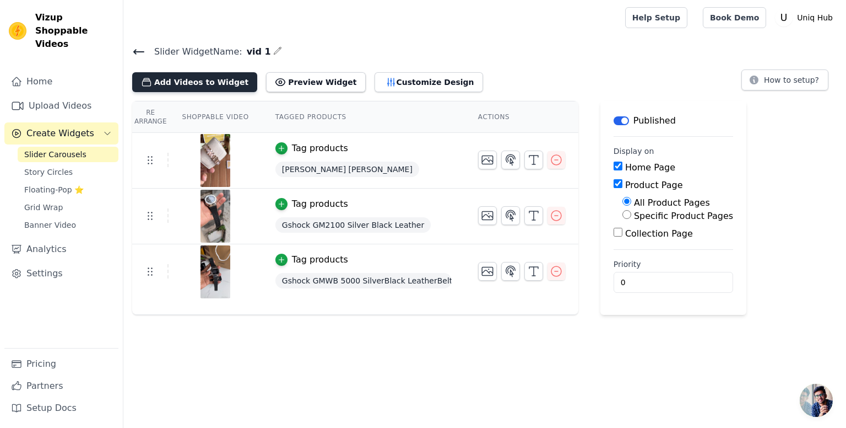
click at [194, 83] on button "Add Videos to Widget" at bounding box center [194, 82] width 125 height 20
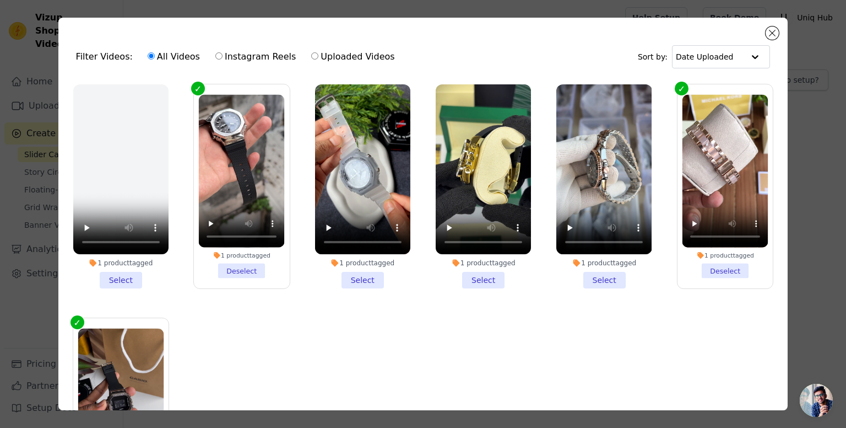
click at [355, 275] on li "1 product tagged Select" at bounding box center [362, 186] width 95 height 204
click at [0, 0] on input "1 product tagged Select" at bounding box center [0, 0] width 0 height 0
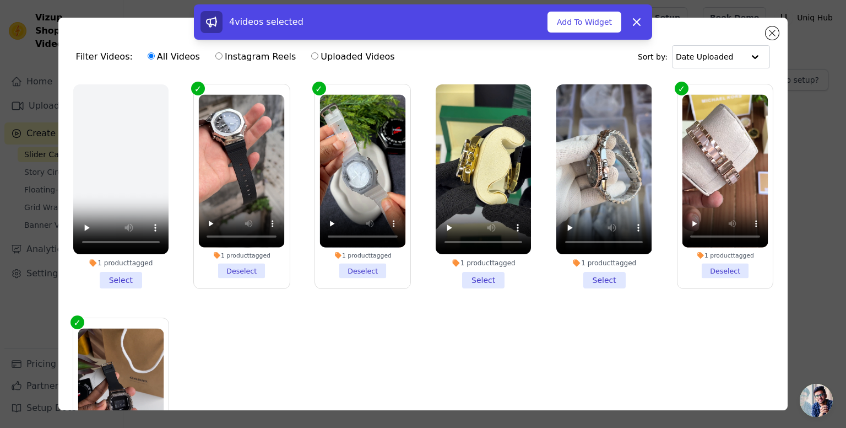
click at [587, 10] on div "4 videos selected Add To Widget Dismiss" at bounding box center [423, 21] width 458 height 35
click at [585, 20] on button "Add To Widget" at bounding box center [585, 22] width 74 height 21
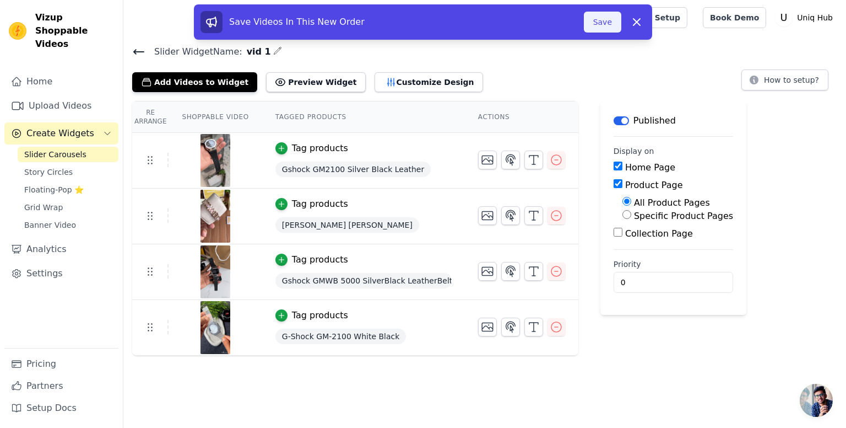
click at [615, 25] on button "Save" at bounding box center [602, 22] width 37 height 21
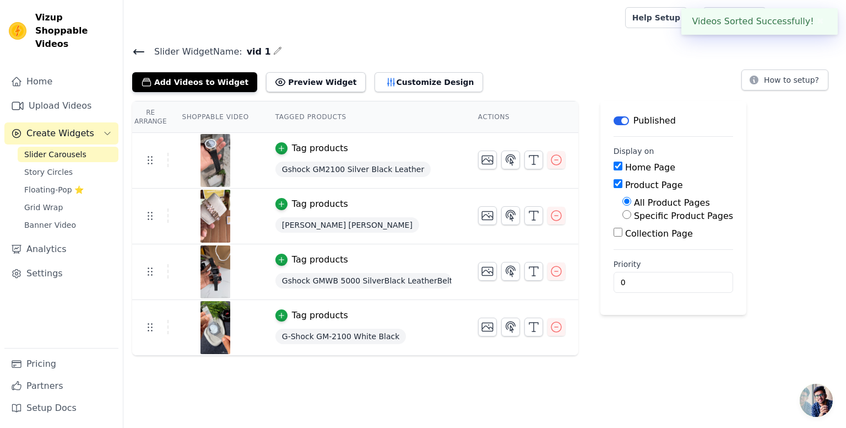
click at [612, 25] on div at bounding box center [372, 17] width 480 height 35
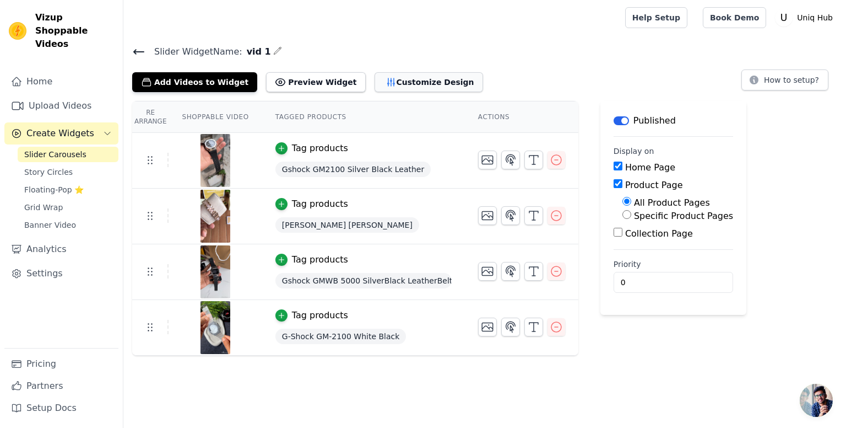
click at [386, 84] on button "Customize Design" at bounding box center [429, 82] width 109 height 20
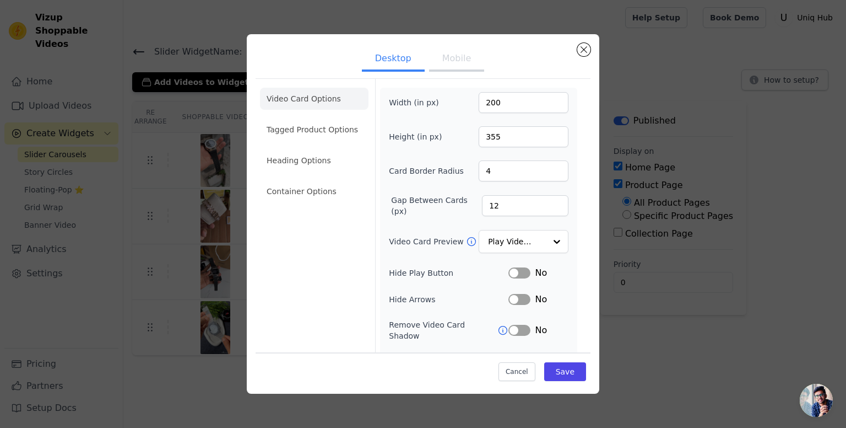
click at [455, 67] on button "Mobile" at bounding box center [456, 59] width 55 height 24
click at [390, 46] on ul "Desktop Mobile" at bounding box center [423, 59] width 335 height 33
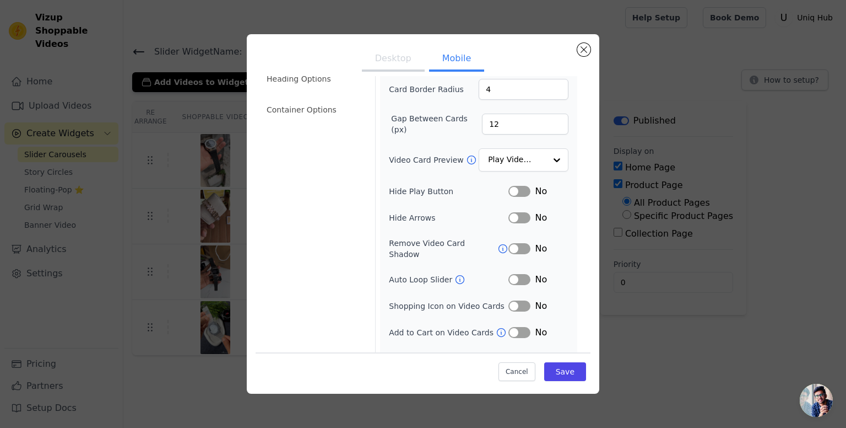
scroll to position [84, 0]
click at [489, 156] on input "Video Card Preview" at bounding box center [517, 158] width 57 height 22
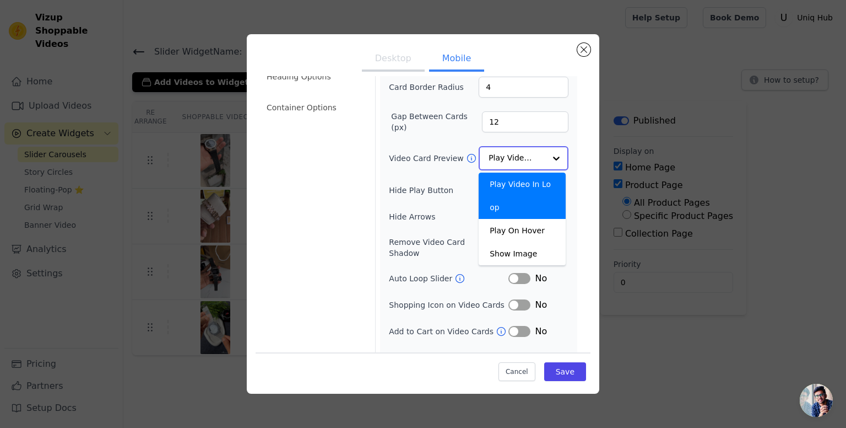
click at [489, 156] on input "Video Card Preview" at bounding box center [517, 158] width 57 height 22
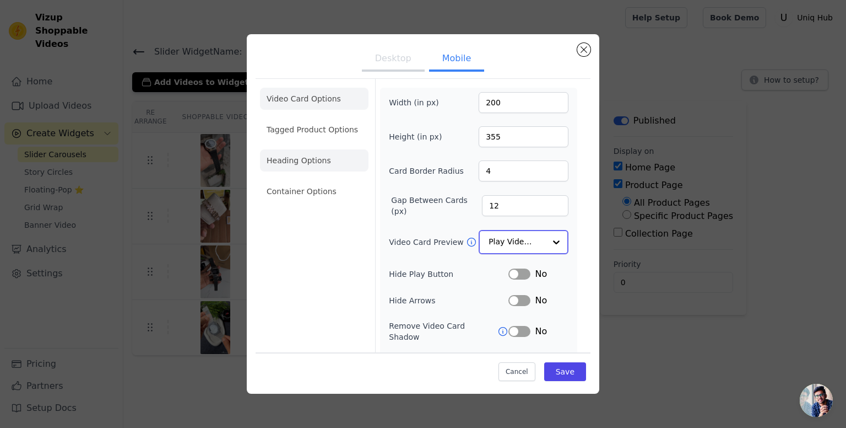
scroll to position [0, 0]
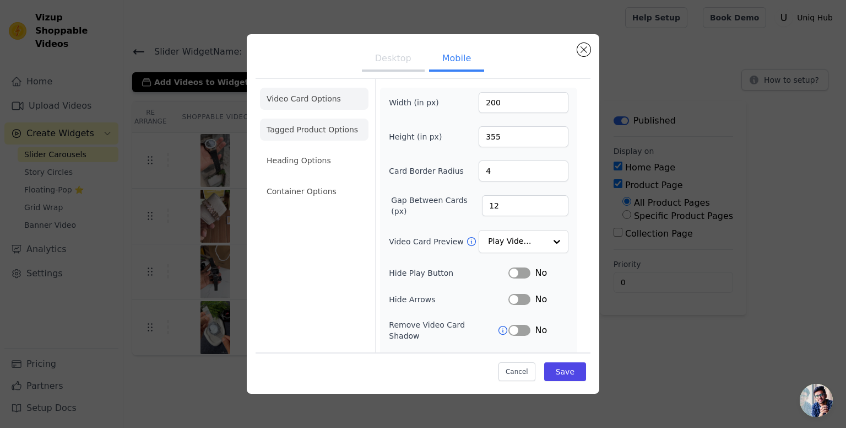
click at [295, 132] on li "Tagged Product Options" at bounding box center [314, 129] width 109 height 22
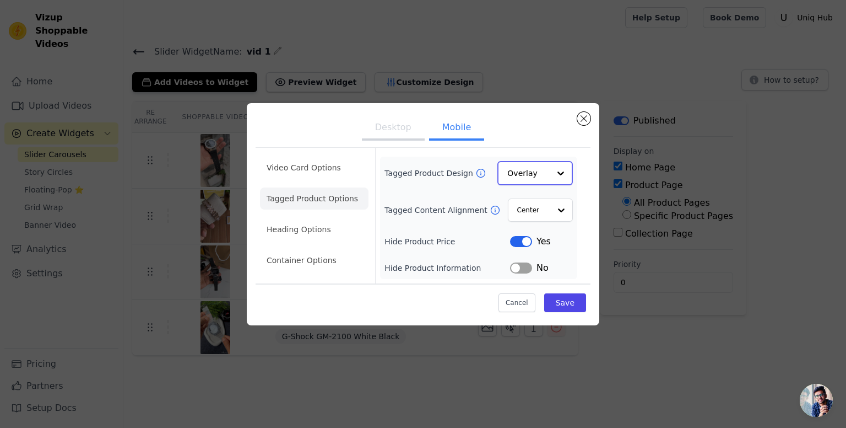
click at [522, 175] on input "Tagged Product Design" at bounding box center [528, 173] width 42 height 22
click at [512, 205] on div "Card" at bounding box center [534, 198] width 75 height 23
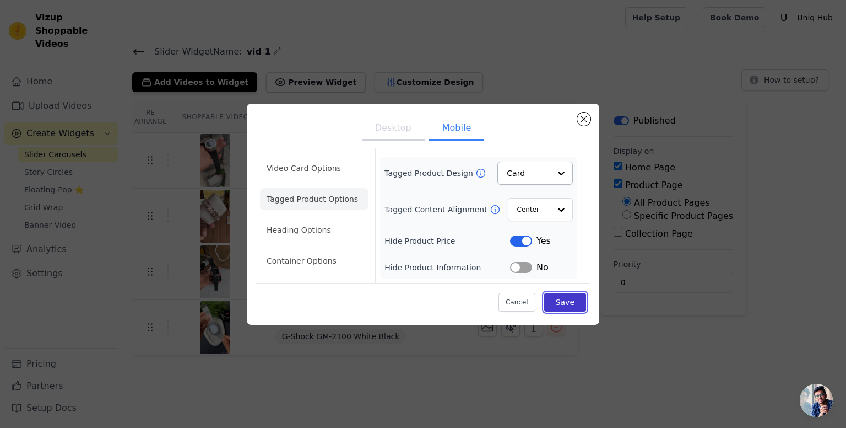
click at [571, 305] on button "Save" at bounding box center [565, 302] width 42 height 19
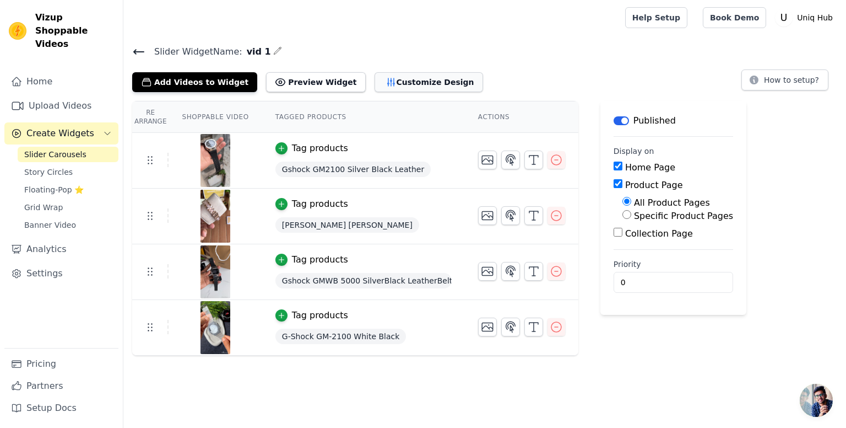
click at [393, 74] on button "Customize Design" at bounding box center [429, 82] width 109 height 20
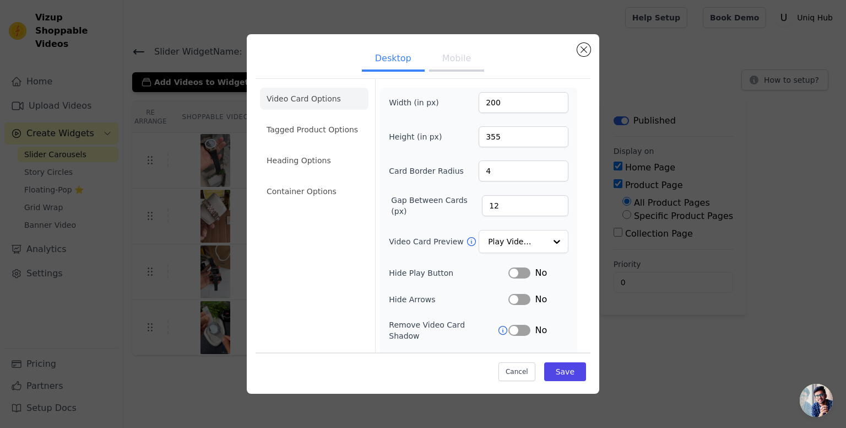
click at [451, 65] on button "Mobile" at bounding box center [456, 59] width 55 height 24
click at [330, 123] on li "Tagged Product Options" at bounding box center [314, 129] width 109 height 22
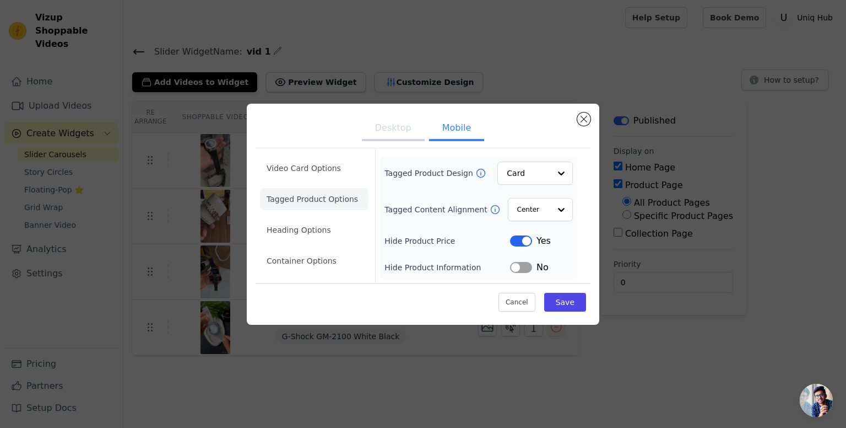
click at [477, 173] on icon at bounding box center [481, 173] width 8 height 8
click at [586, 122] on button "Close modal" at bounding box center [583, 118] width 13 height 13
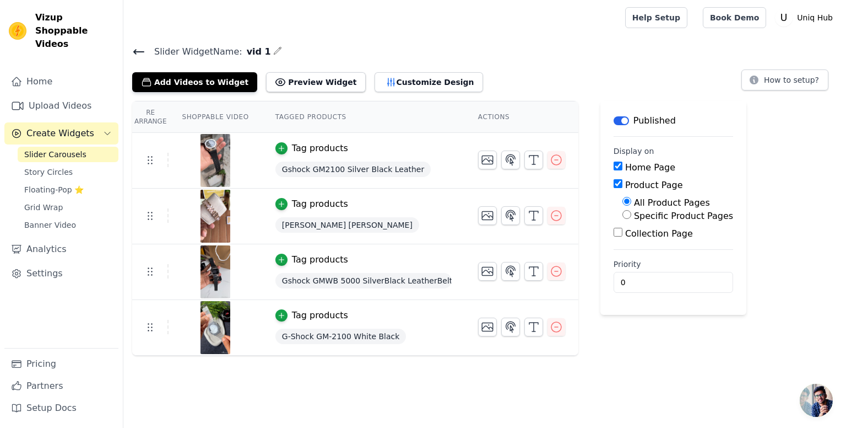
click at [67, 149] on span "Slider Carousels" at bounding box center [55, 154] width 62 height 11
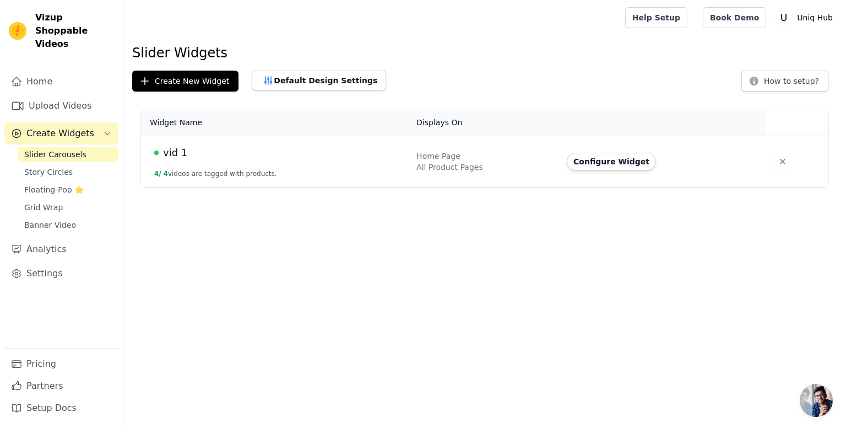
click at [405, 176] on td "vid 1 4 / 4 videos are tagged with products." at bounding box center [275, 161] width 269 height 51
click at [626, 150] on td "Configure Widget" at bounding box center [663, 161] width 206 height 51
click at [619, 157] on button "Configure Widget" at bounding box center [611, 162] width 89 height 18
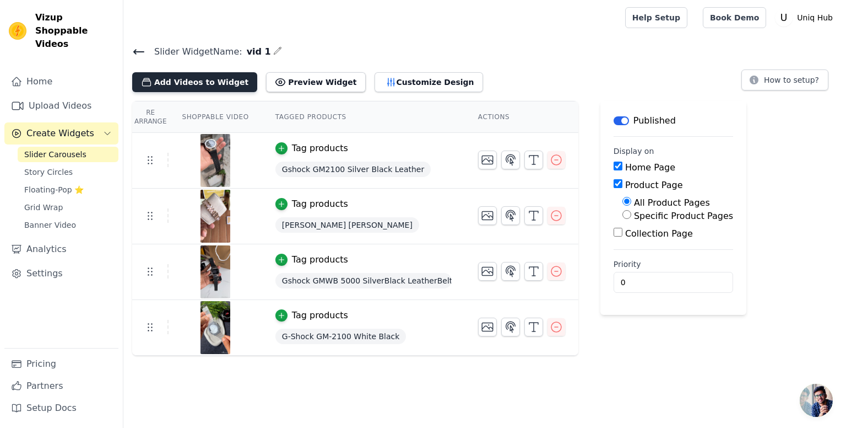
click at [194, 84] on button "Add Videos to Widget" at bounding box center [194, 82] width 125 height 20
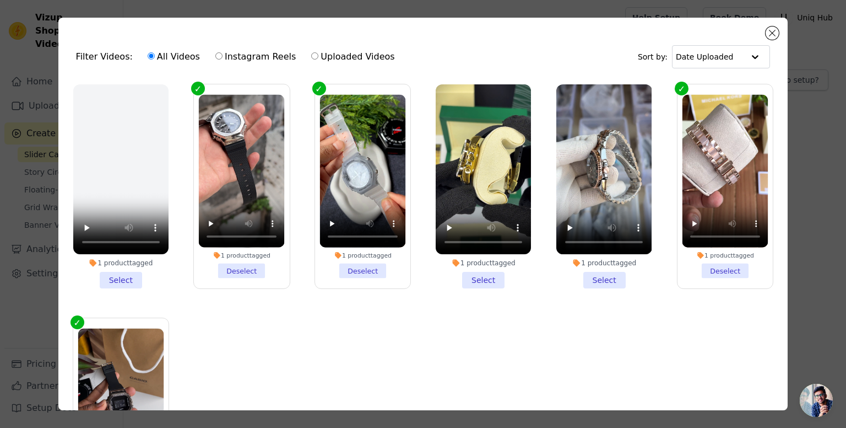
click at [480, 272] on li "1 product tagged Select" at bounding box center [483, 186] width 95 height 204
click at [0, 0] on input "1 product tagged Select" at bounding box center [0, 0] width 0 height 0
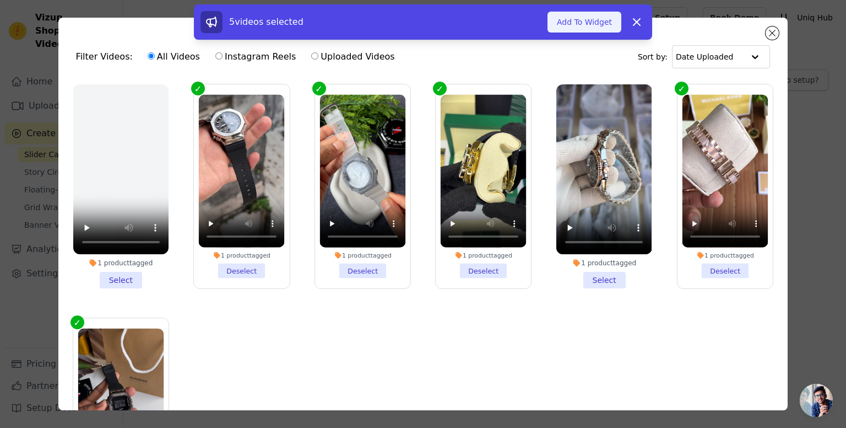
click at [579, 30] on button "Add To Widget" at bounding box center [585, 22] width 74 height 21
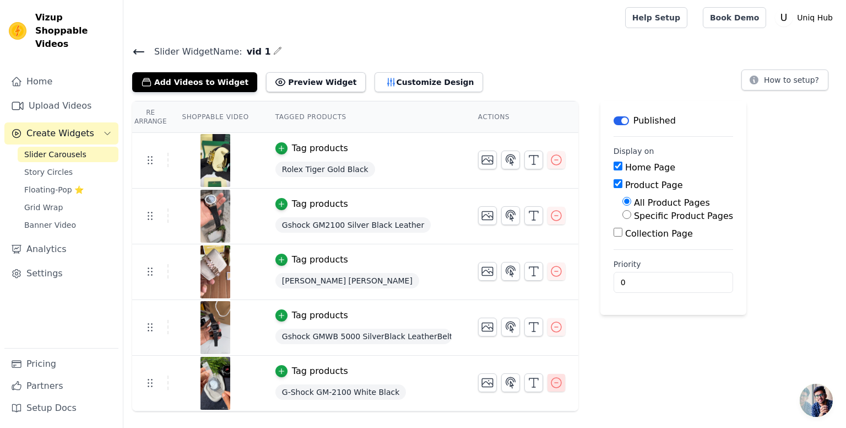
click at [550, 382] on icon "button" at bounding box center [556, 382] width 13 height 13
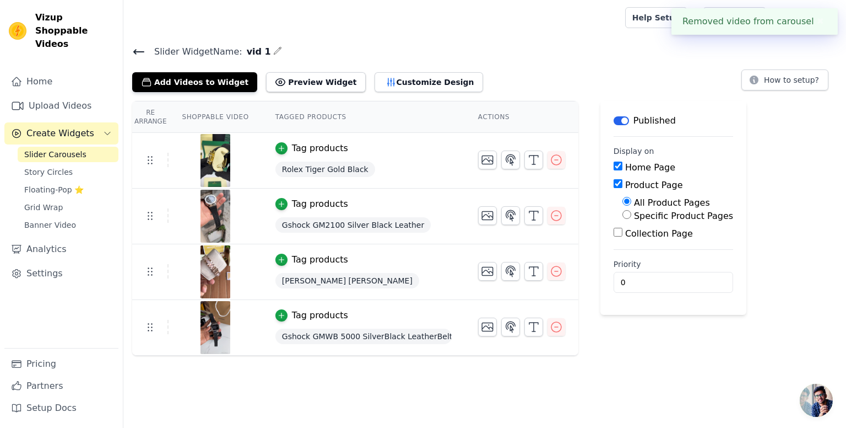
click at [614, 233] on input "Collection Page" at bounding box center [618, 232] width 9 height 9
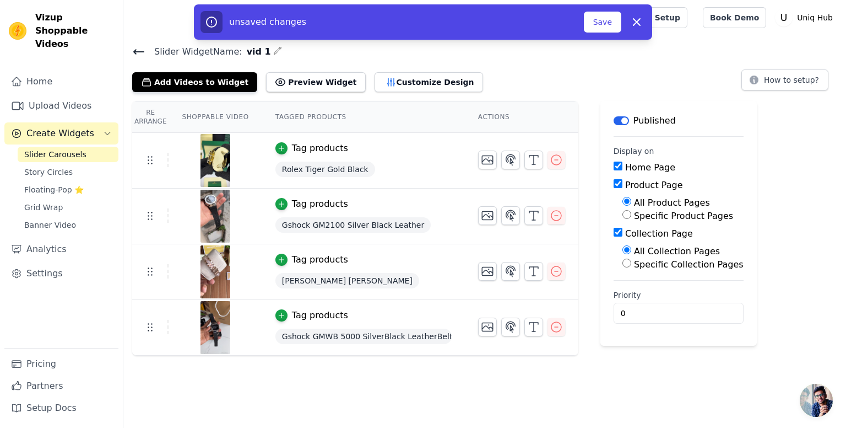
click at [614, 232] on input "Collection Page" at bounding box center [618, 232] width 9 height 9
checkbox input "false"
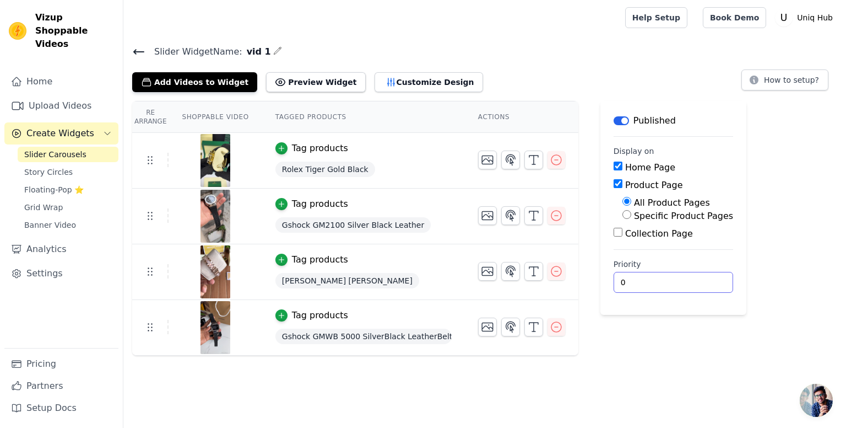
click at [615, 280] on input "0" at bounding box center [674, 282] width 120 height 21
click at [617, 307] on main "Label Published Display on Home Page Product Page All Product Pages Specific Pr…" at bounding box center [673, 208] width 146 height 214
click at [54, 149] on span "Slider Carousels" at bounding box center [55, 154] width 62 height 11
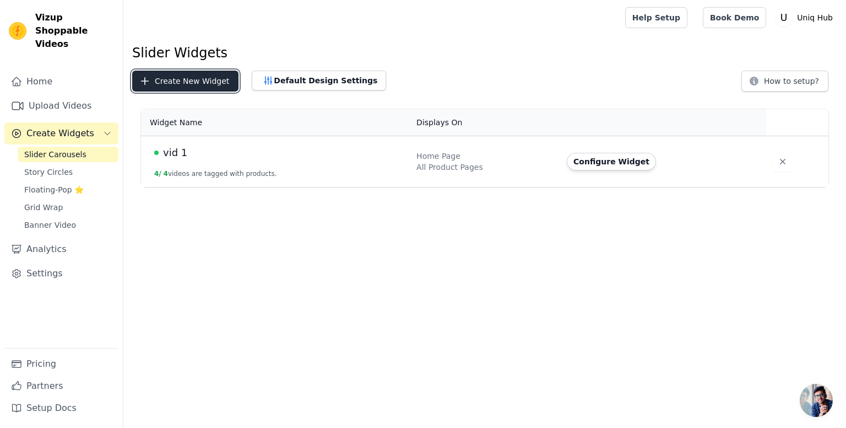
click at [168, 78] on button "Create New Widget" at bounding box center [185, 81] width 106 height 21
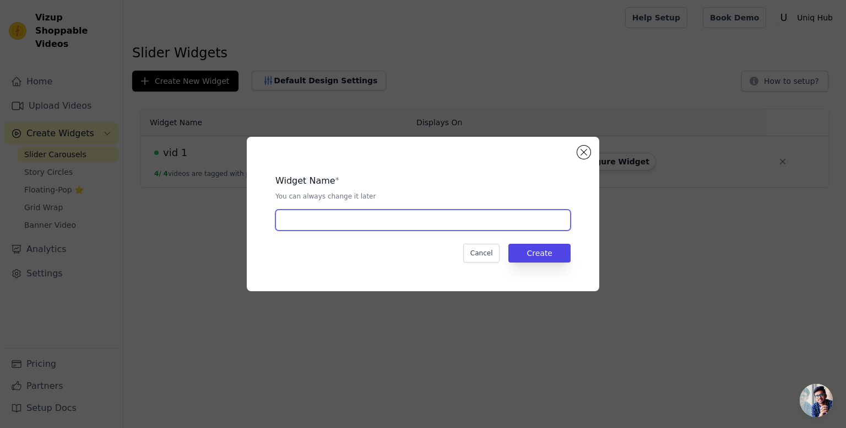
click at [364, 223] on input "text" at bounding box center [422, 219] width 295 height 21
type input "Ladies"
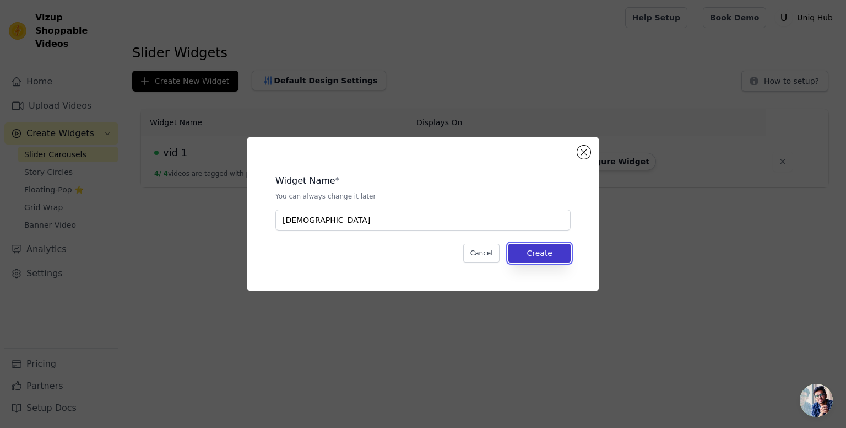
click at [543, 255] on button "Create" at bounding box center [539, 253] width 62 height 19
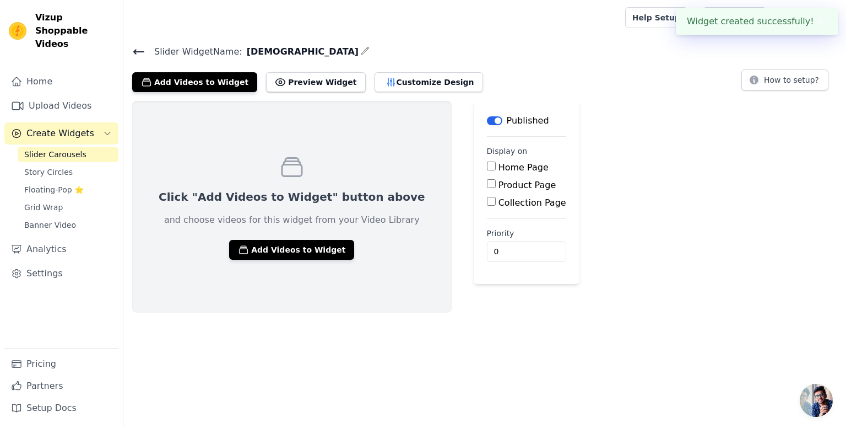
click at [64, 147] on link "Slider Carousels" at bounding box center [68, 154] width 101 height 15
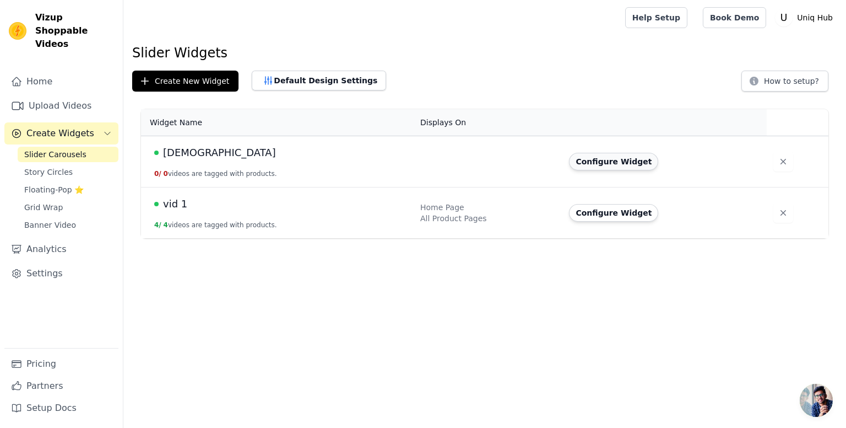
click at [602, 166] on button "Configure Widget" at bounding box center [613, 162] width 89 height 18
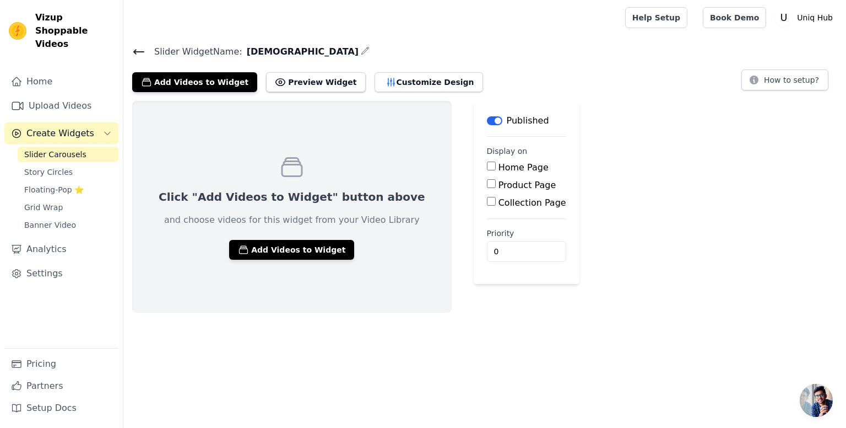
click at [268, 263] on div "Click "Add Videos to Widget" button above and choose videos for this widget fro…" at bounding box center [292, 207] width 320 height 212
click at [282, 240] on button "Add Videos to Widget" at bounding box center [291, 250] width 125 height 20
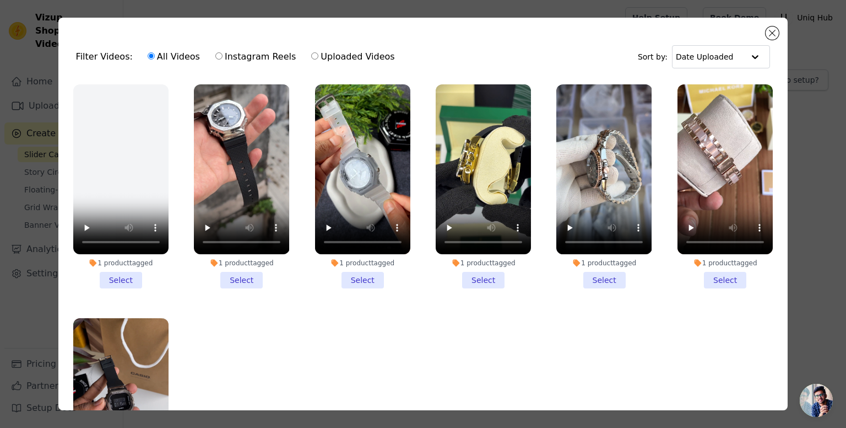
click at [716, 282] on li "1 product tagged Select" at bounding box center [725, 186] width 95 height 204
click at [0, 0] on input "1 product tagged Select" at bounding box center [0, 0] width 0 height 0
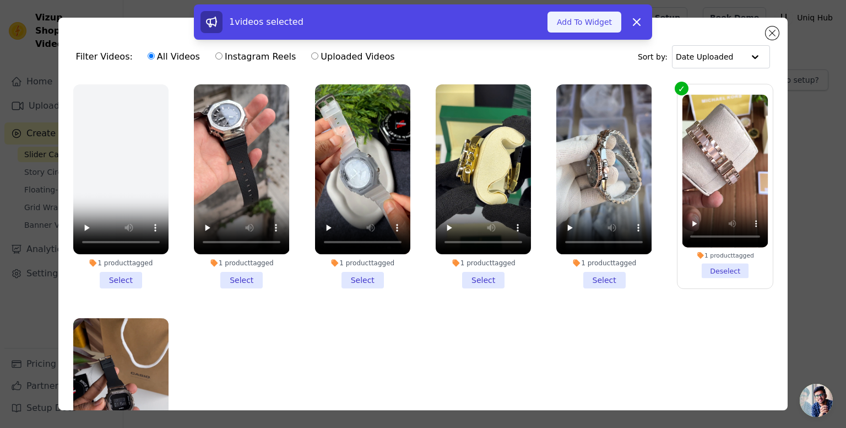
click at [579, 27] on button "Add To Widget" at bounding box center [585, 22] width 74 height 21
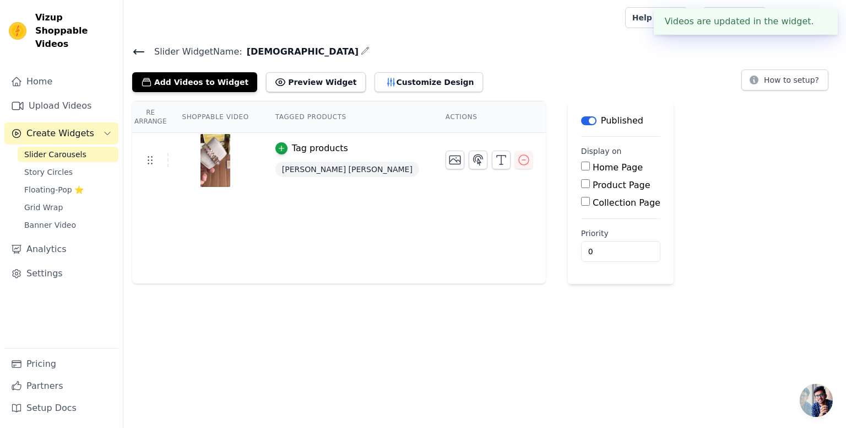
click at [452, 297] on html "Videos are updated in the widget. ✖ Vizup Shoppable Videos Home Upload Videos C…" at bounding box center [423, 148] width 846 height 297
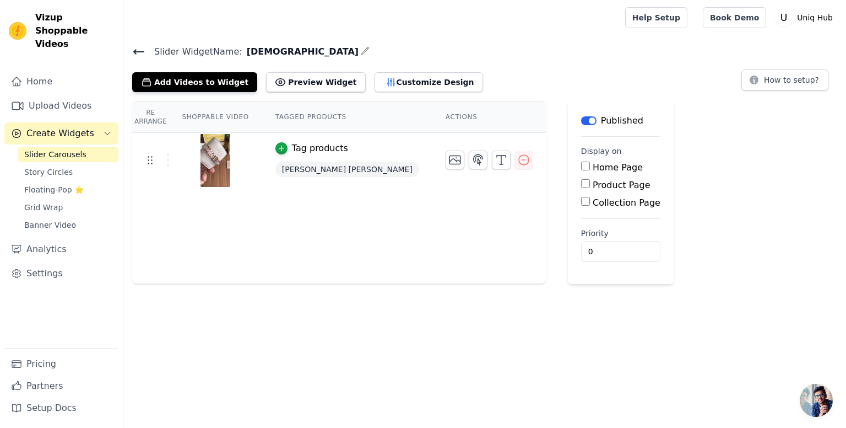
click at [581, 203] on input "Collection Page" at bounding box center [585, 201] width 9 height 9
checkbox input "true"
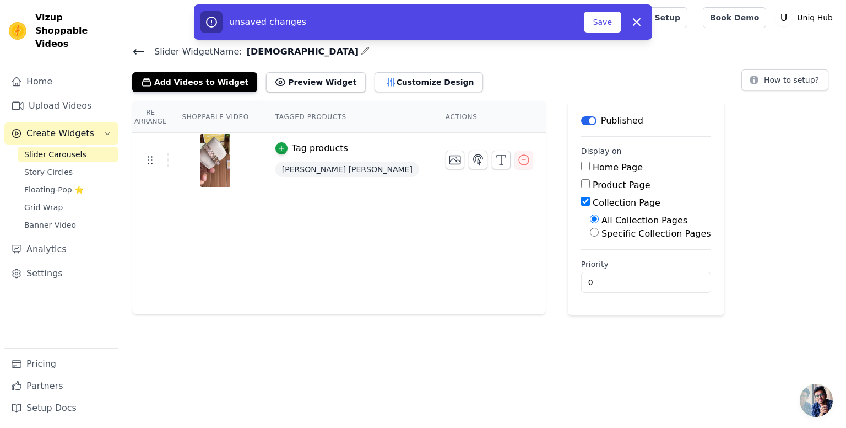
click at [602, 234] on label "Specific Collection Pages" at bounding box center [657, 233] width 110 height 10
click at [590, 234] on input "Specific Collection Pages" at bounding box center [594, 232] width 9 height 9
radio input "true"
click at [590, 264] on button "Select Collection Pages" at bounding box center [642, 258] width 104 height 19
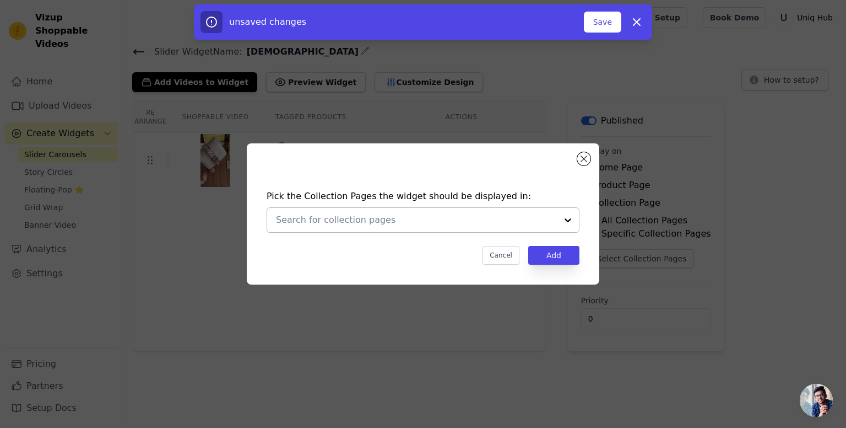
click at [419, 217] on input "text" at bounding box center [416, 219] width 281 height 13
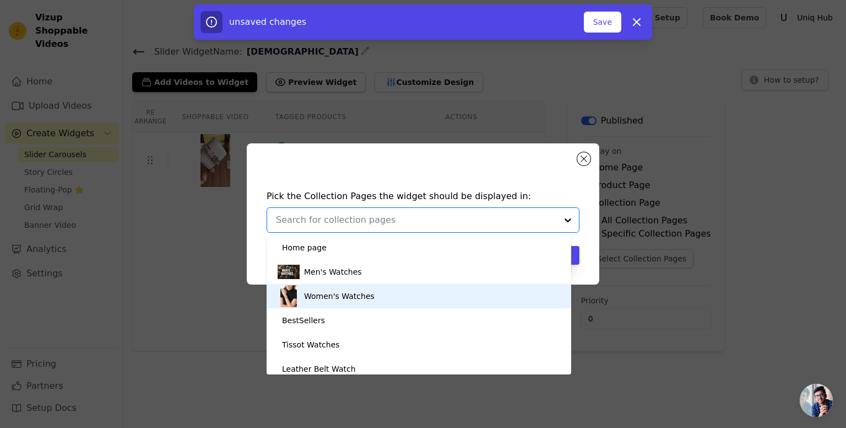
click at [320, 291] on div "Women's Watches" at bounding box center [339, 296] width 71 height 24
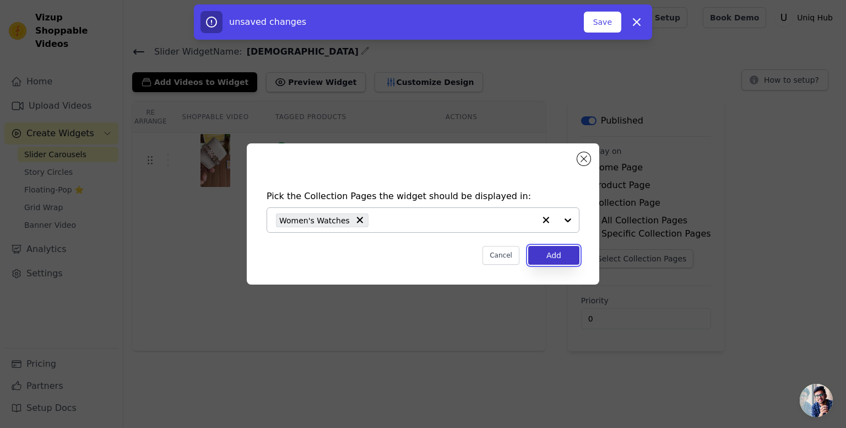
click at [559, 254] on button "Add" at bounding box center [553, 255] width 51 height 19
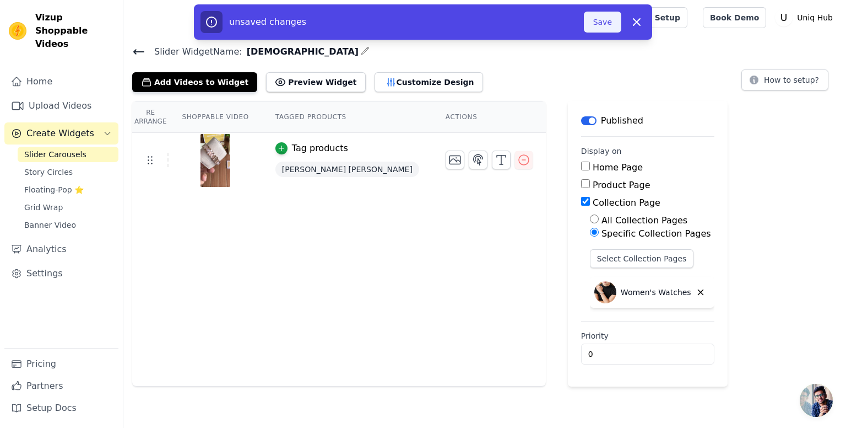
click at [609, 23] on button "Save" at bounding box center [602, 22] width 37 height 21
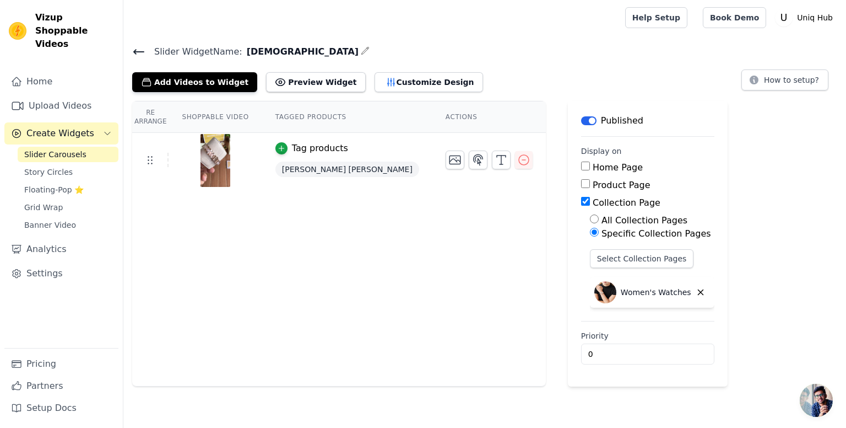
click at [581, 184] on input "Product Page" at bounding box center [585, 183] width 9 height 9
checkbox input "true"
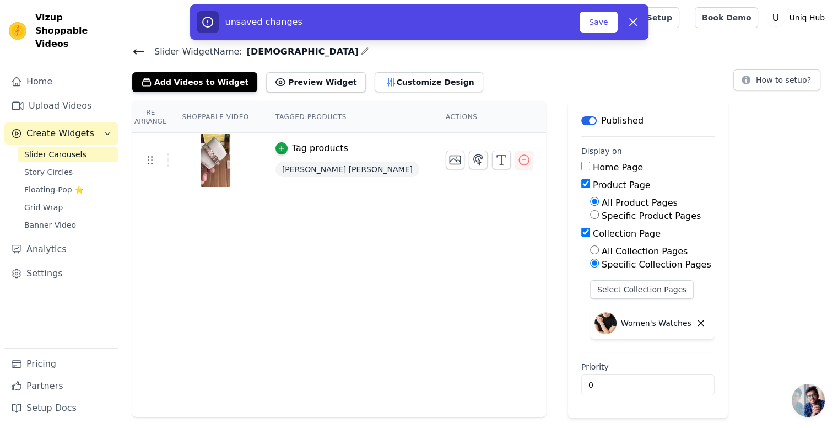
click at [602, 220] on label "Specific Product Pages" at bounding box center [651, 215] width 99 height 10
click at [590, 219] on input "Specific Product Pages" at bounding box center [594, 214] width 9 height 9
radio input "true"
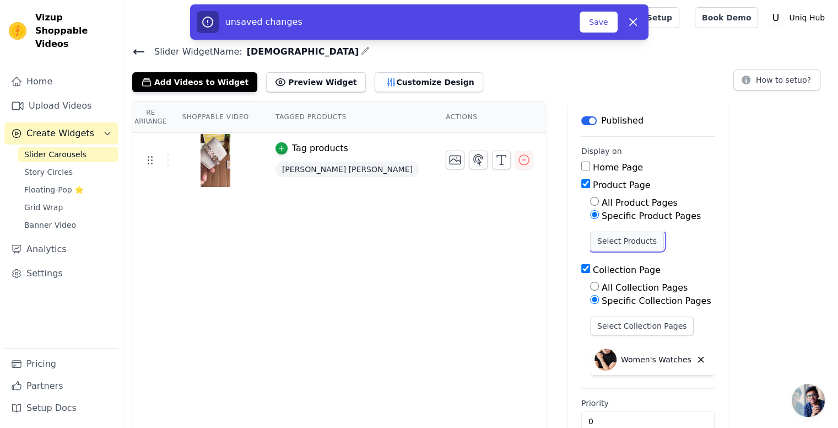
click at [590, 236] on button "Select Products" at bounding box center [627, 240] width 74 height 19
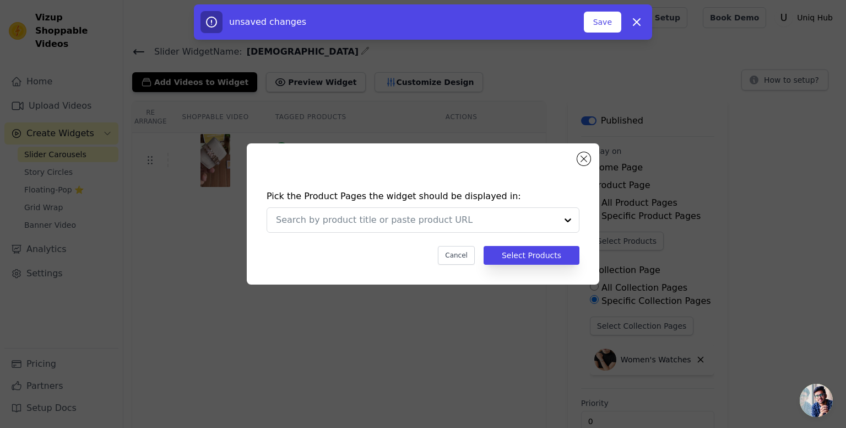
click at [452, 233] on div "Pick the Product Pages the widget should be displayed in: Cancel Select Products" at bounding box center [423, 226] width 335 height 97
click at [443, 223] on input "text" at bounding box center [416, 219] width 281 height 13
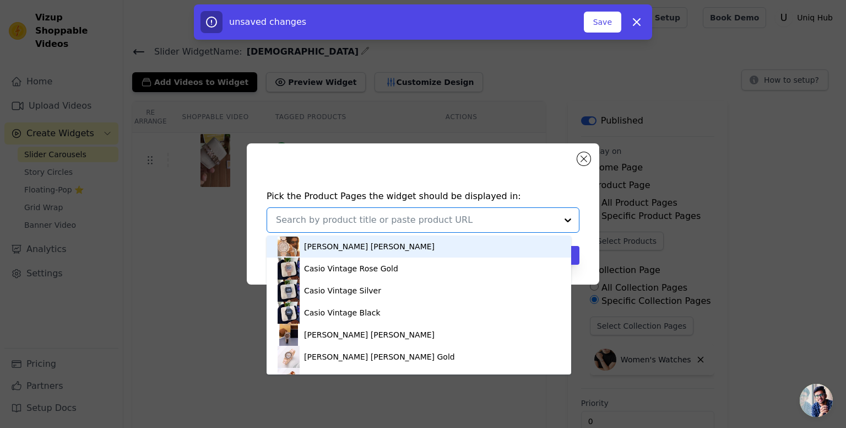
click at [443, 223] on input "text" at bounding box center [416, 219] width 281 height 13
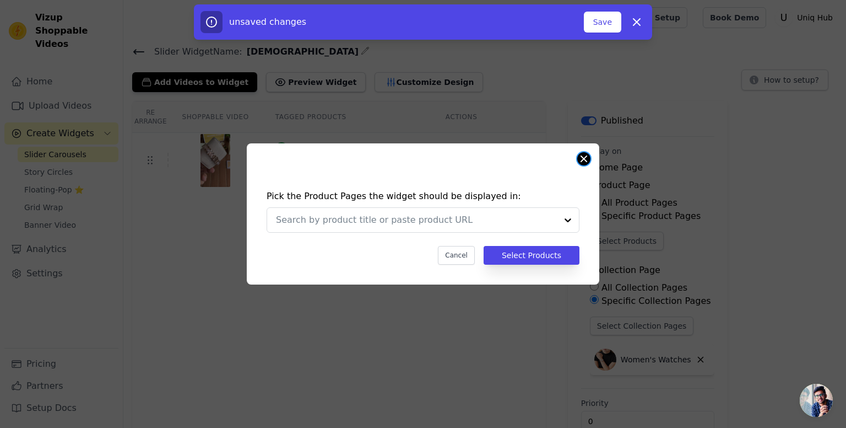
click at [580, 163] on button "Close modal" at bounding box center [583, 158] width 13 height 13
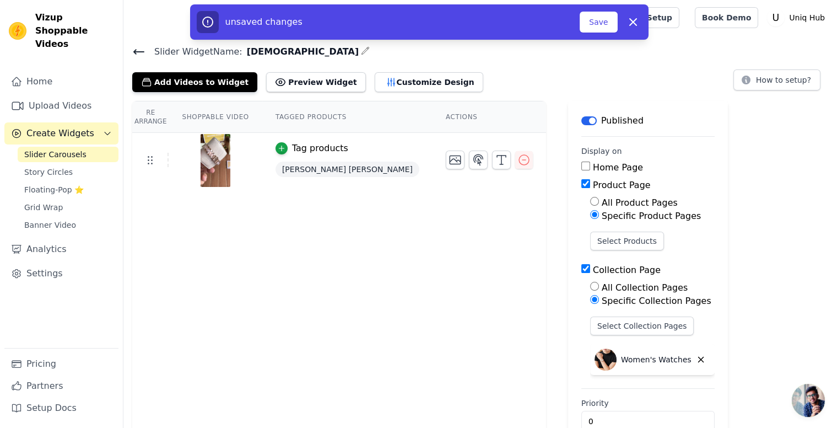
click at [581, 189] on div "Product Page" at bounding box center [647, 184] width 133 height 13
click at [581, 185] on input "Product Page" at bounding box center [585, 183] width 9 height 9
checkbox input "false"
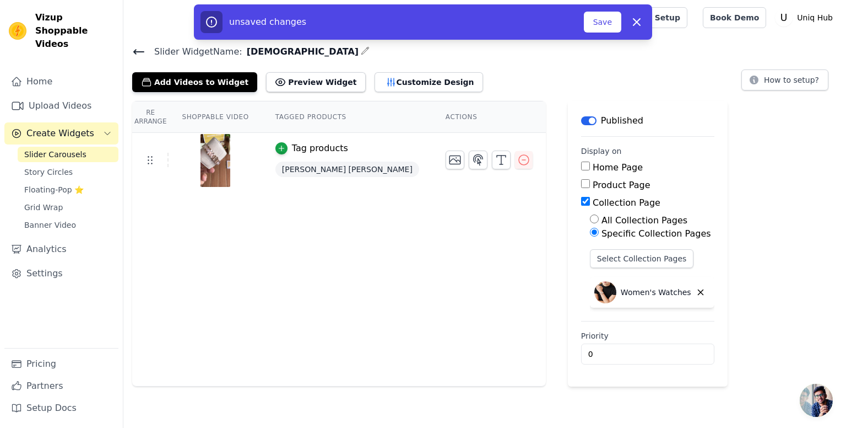
click at [581, 201] on input "Collection Page" at bounding box center [585, 201] width 9 height 9
checkbox input "false"
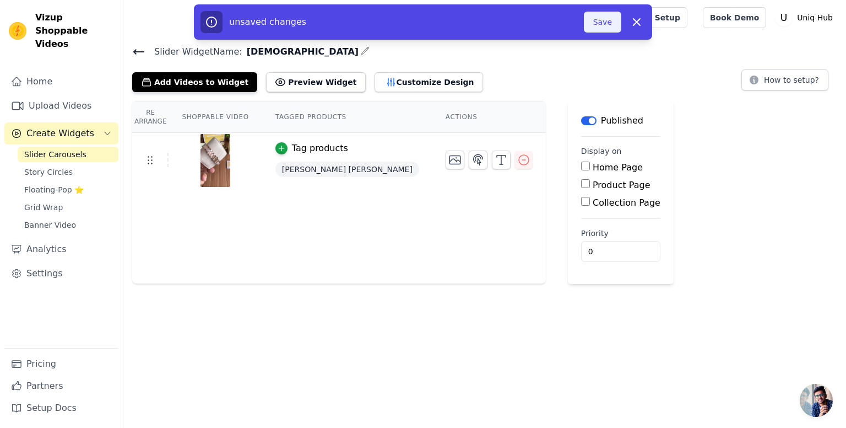
click at [608, 25] on button "Save" at bounding box center [602, 22] width 37 height 21
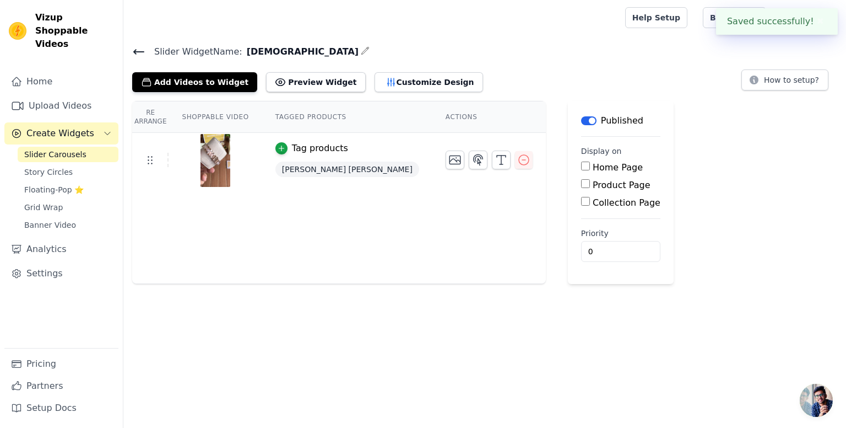
click at [581, 122] on button "Label" at bounding box center [588, 120] width 15 height 9
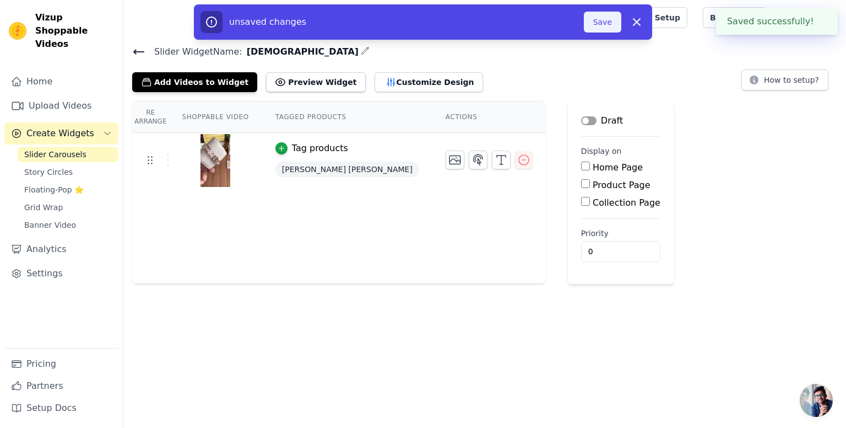
click at [598, 23] on button "Save" at bounding box center [602, 22] width 37 height 21
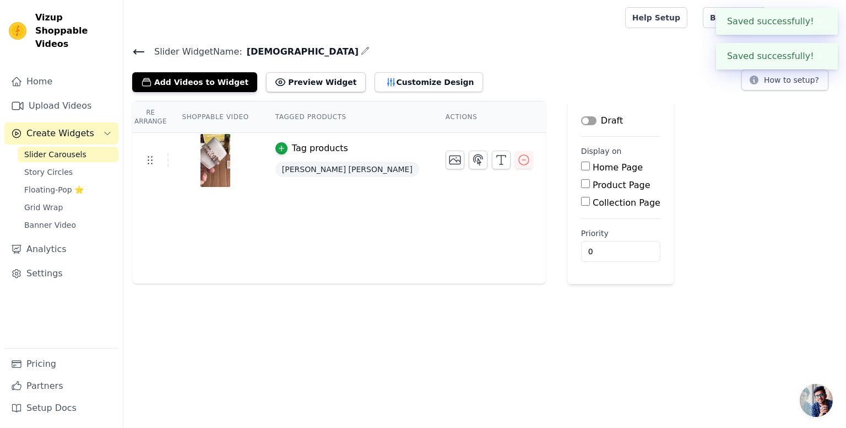
click at [700, 149] on div "Re Arrange Shoppable Video Tagged Products Actions Tag products Michael Kors So…" at bounding box center [484, 192] width 723 height 183
click at [141, 51] on icon at bounding box center [139, 52] width 10 height 4
